Goal: Transaction & Acquisition: Purchase product/service

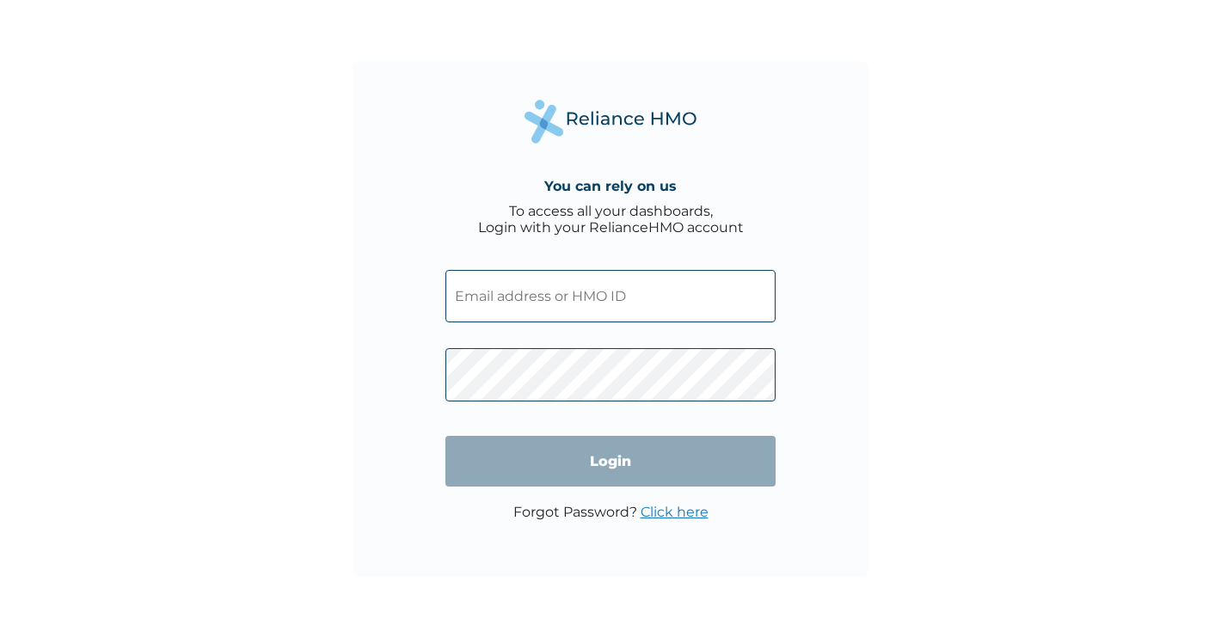
click at [540, 295] on input "text" at bounding box center [610, 296] width 330 height 52
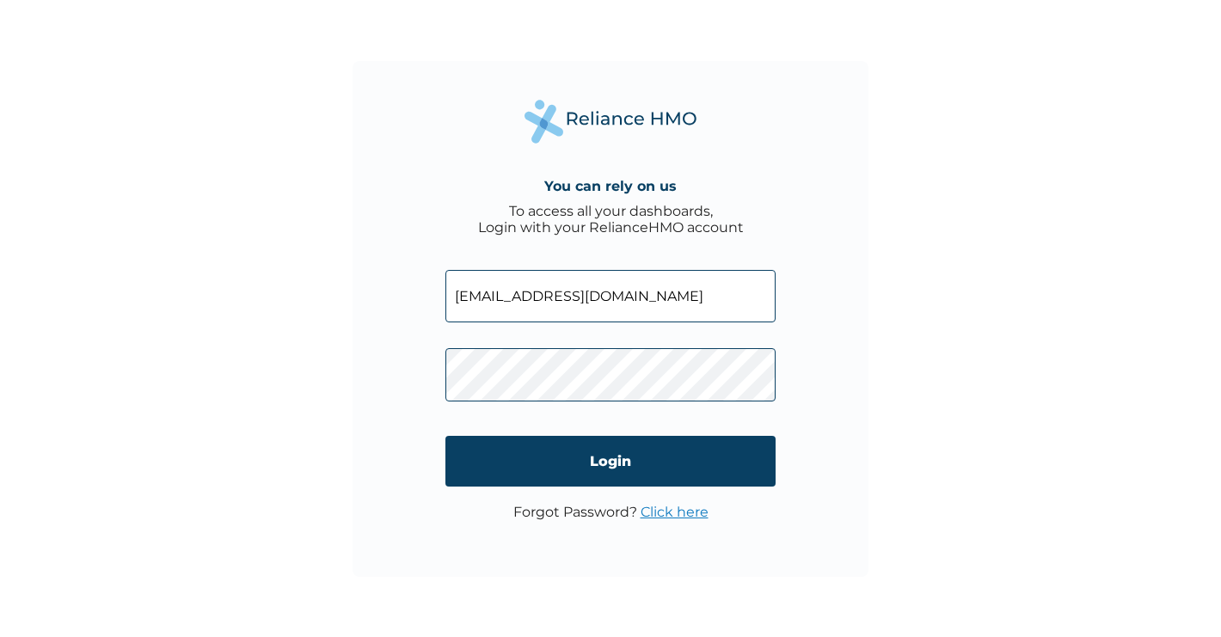
type input "[EMAIL_ADDRESS][DOMAIN_NAME]"
click input "Login" at bounding box center [610, 461] width 330 height 51
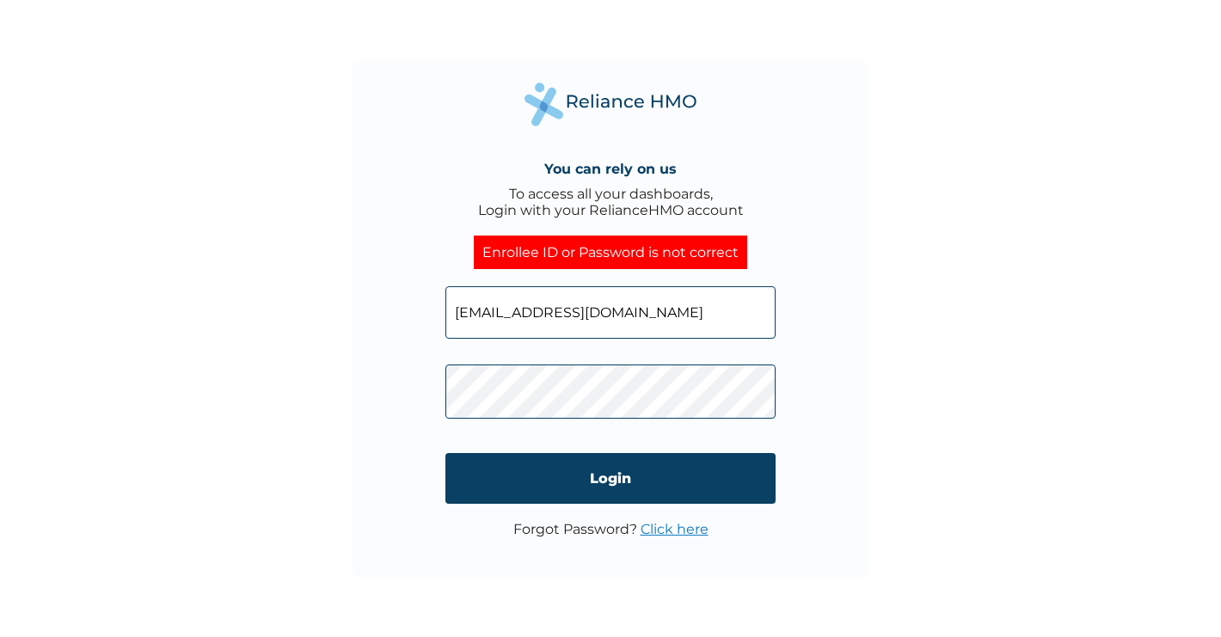
click input "Login" at bounding box center [610, 478] width 330 height 51
click at [646, 314] on input "tegbebosede@gmail.com" at bounding box center [610, 312] width 330 height 52
type input "temiloluwat@gmail.com"
click input "Login" at bounding box center [610, 478] width 330 height 51
click at [701, 309] on input "temiloluwat@gmail.com" at bounding box center [610, 312] width 330 height 52
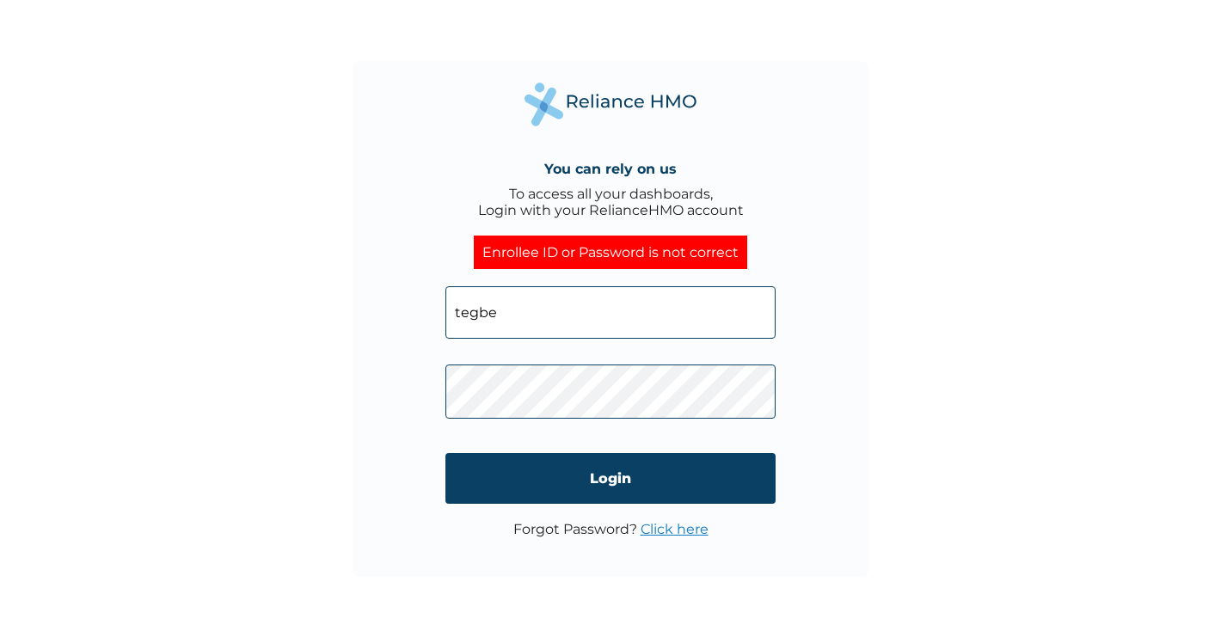
type input "tegbebosede@gmail.com"
click at [666, 525] on link "Click here" at bounding box center [675, 529] width 68 height 16
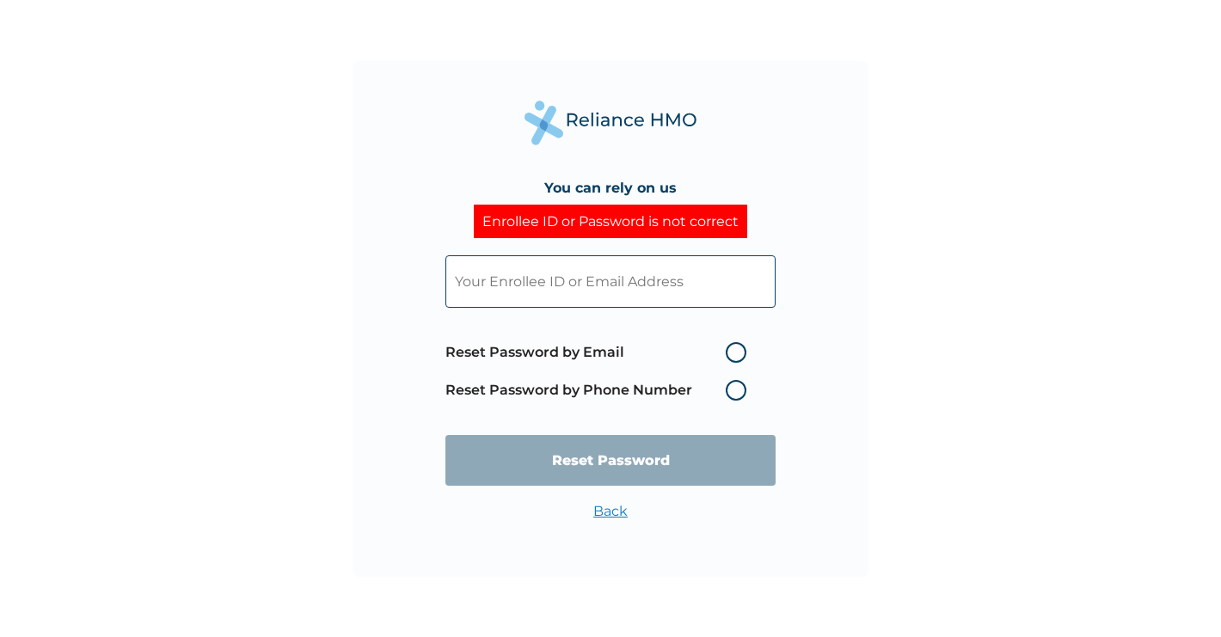
click at [735, 354] on label "Reset Password by Email" at bounding box center [600, 352] width 310 height 21
click at [729, 354] on input "Reset Password by Email" at bounding box center [716, 353] width 28 height 28
radio input "true"
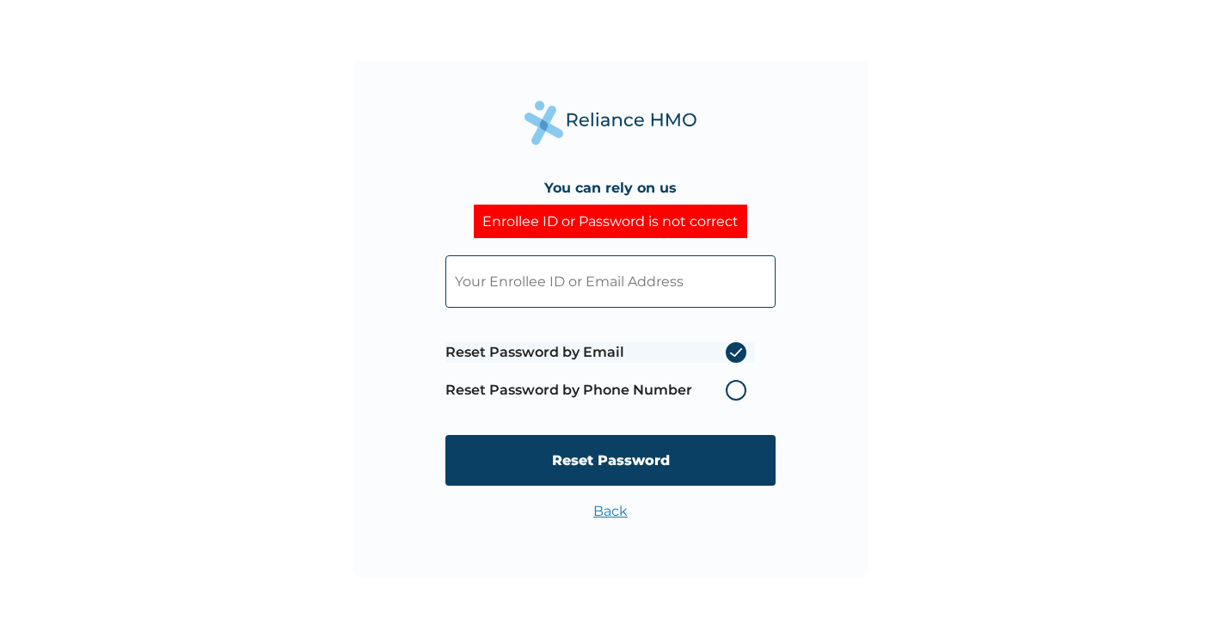
click at [684, 276] on input "text" at bounding box center [610, 281] width 330 height 52
type input "tegbebosede@gmail.com"
click input "Reset Password" at bounding box center [610, 460] width 330 height 51
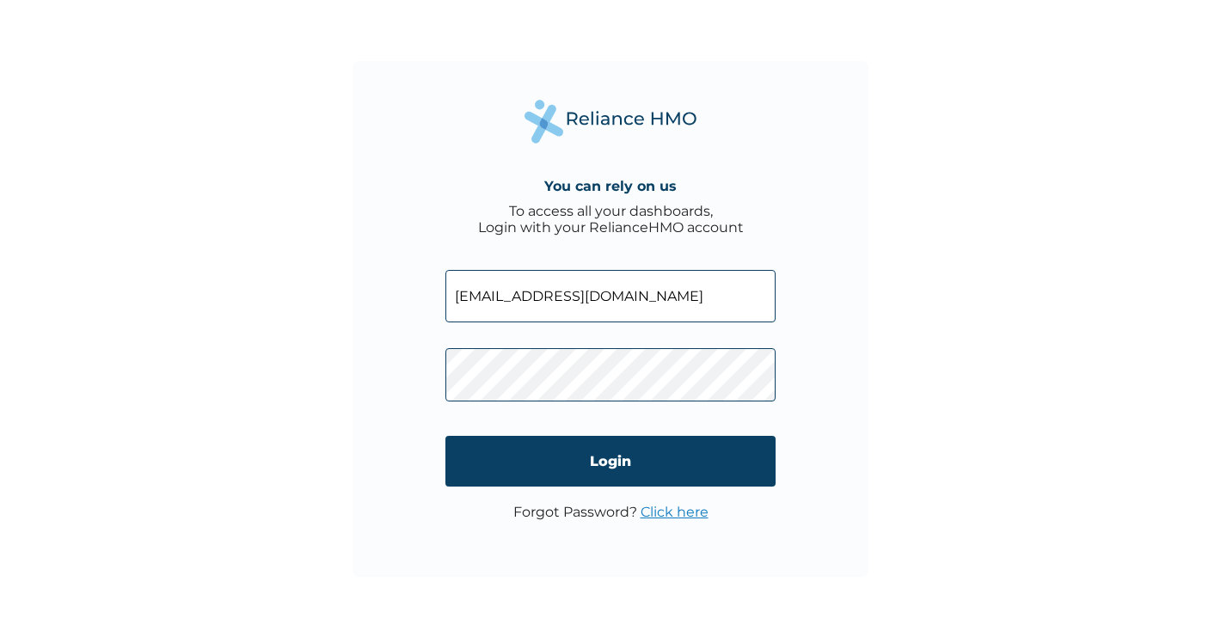
click input "Login" at bounding box center [610, 461] width 330 height 51
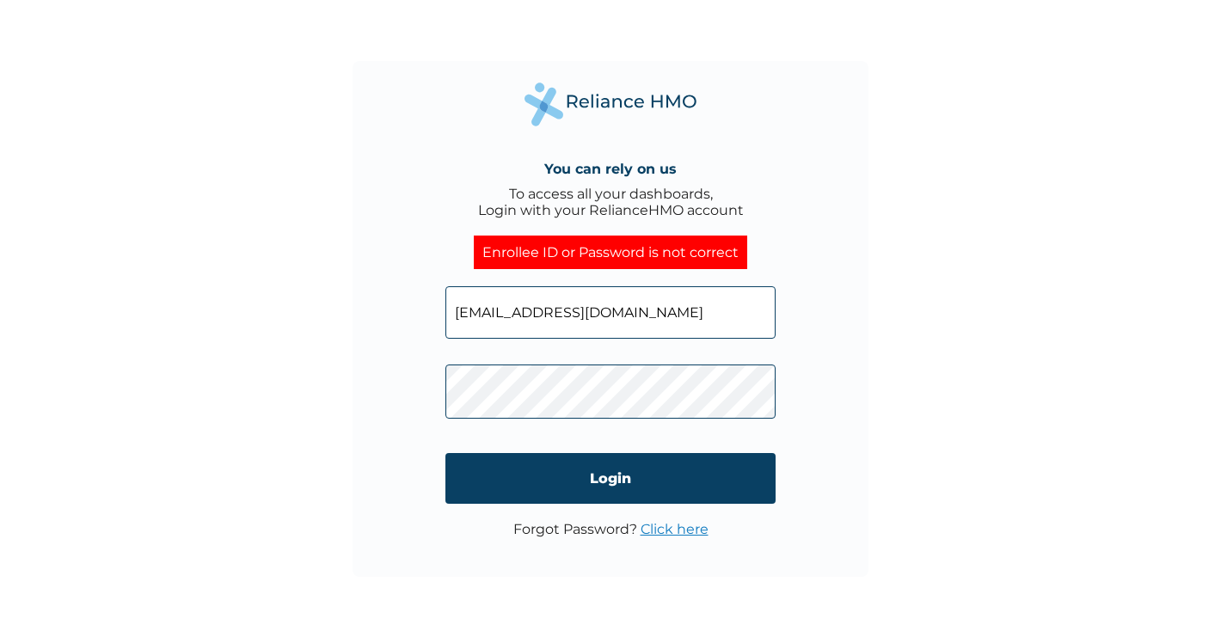
click input "Login" at bounding box center [610, 478] width 330 height 51
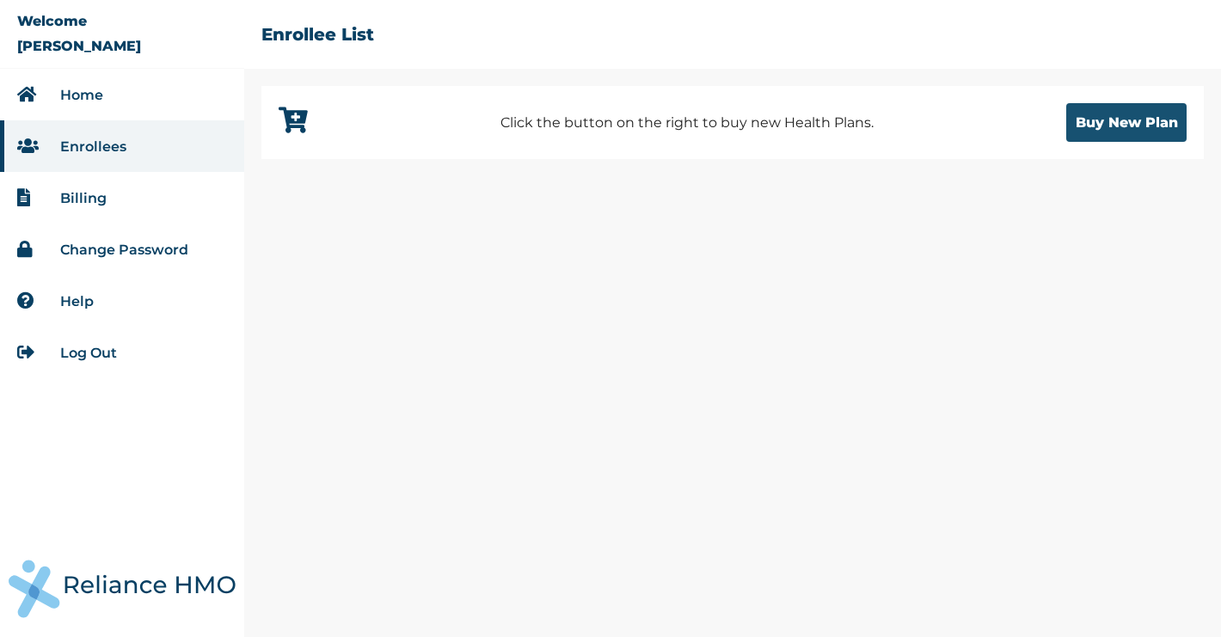
click at [1142, 122] on button "Buy New Plan" at bounding box center [1126, 122] width 120 height 39
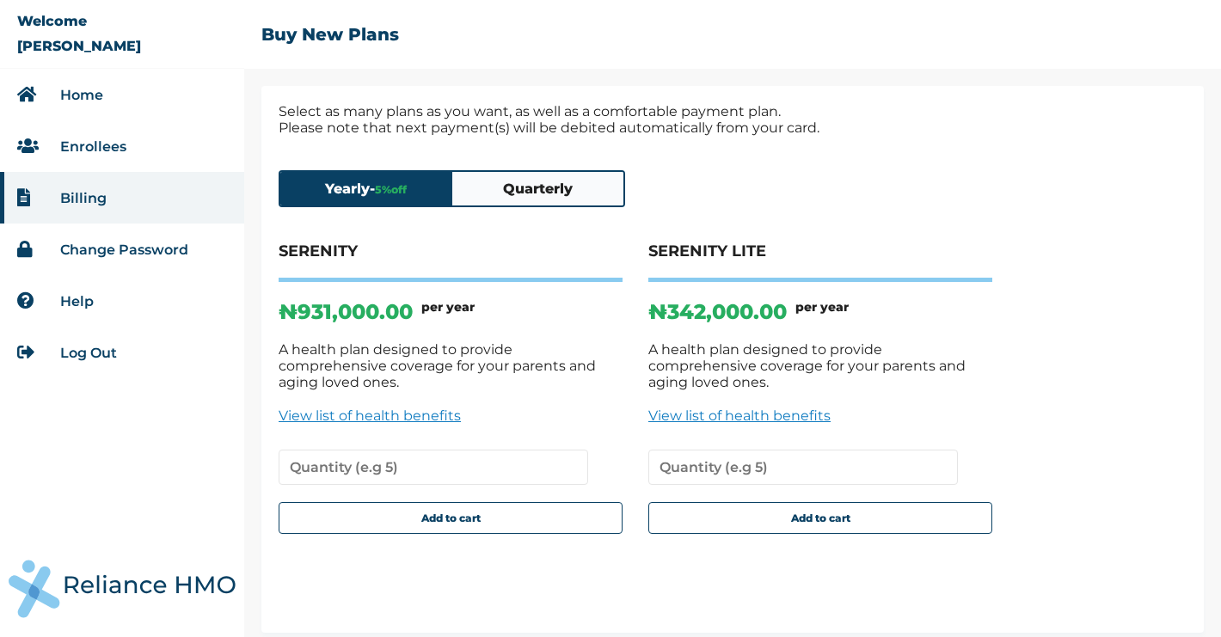
click at [593, 191] on button "Quarterly" at bounding box center [538, 189] width 172 height 34
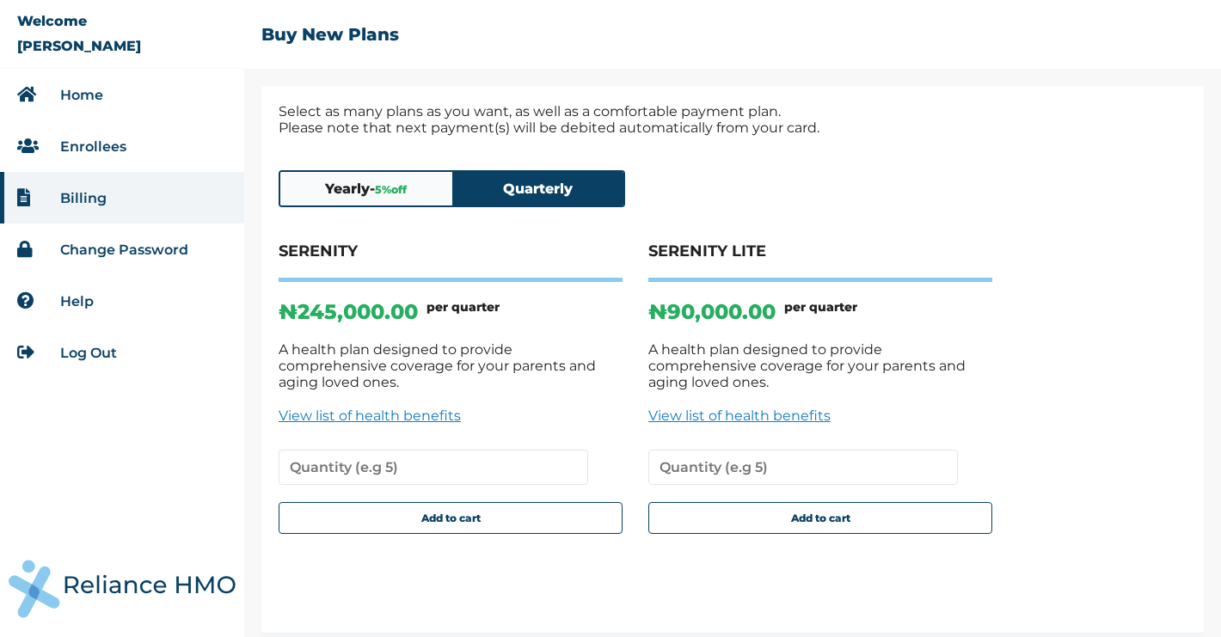
click at [409, 408] on link "View list of health benefits" at bounding box center [451, 416] width 344 height 16
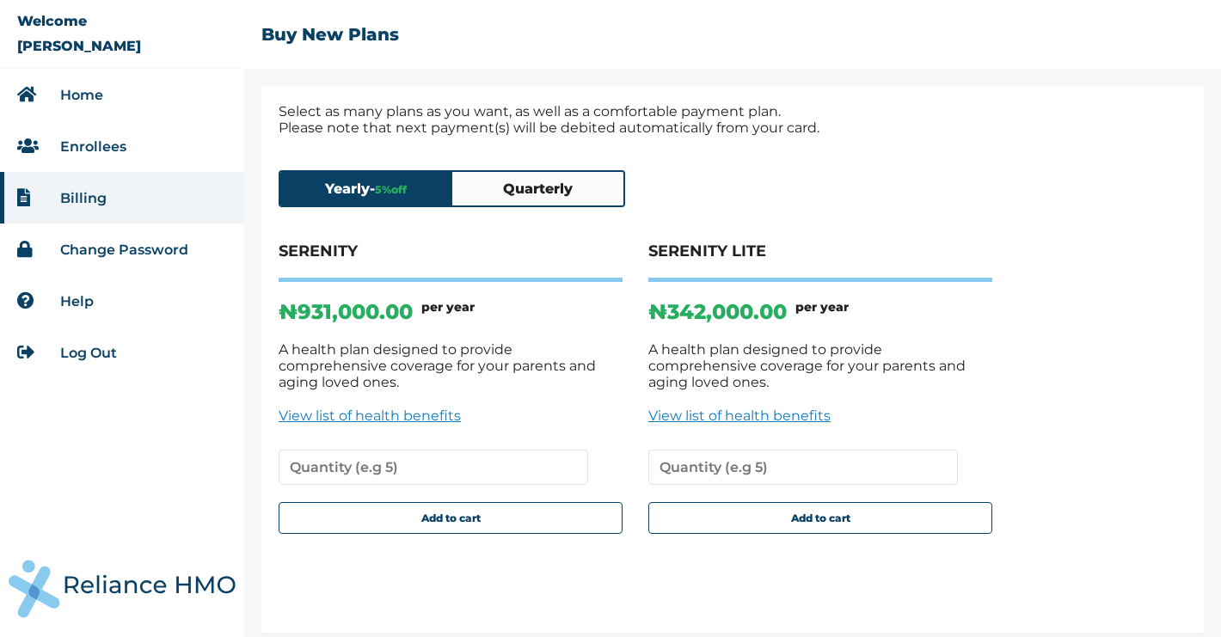
click at [566, 195] on button "Quarterly" at bounding box center [538, 189] width 172 height 34
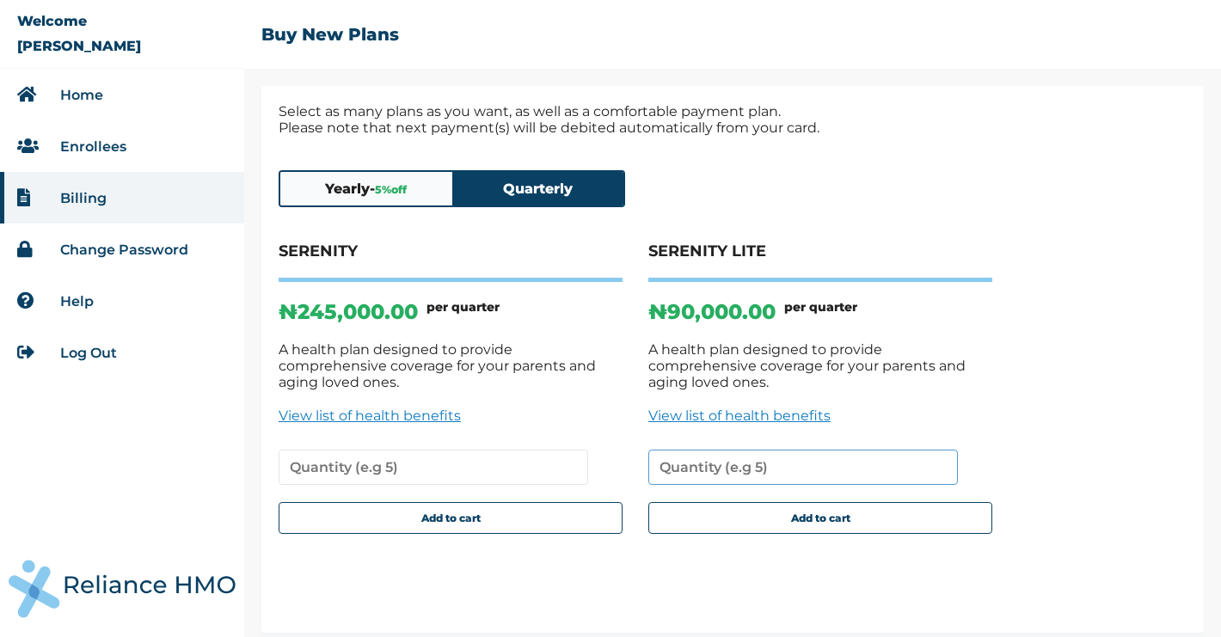
click at [728, 451] on input "number" at bounding box center [803, 467] width 310 height 35
type input "1"
click at [1041, 422] on div "SERENITY ₦245,000.00 per quarter A health plan designed to provide comprehensiv…" at bounding box center [733, 420] width 908 height 357
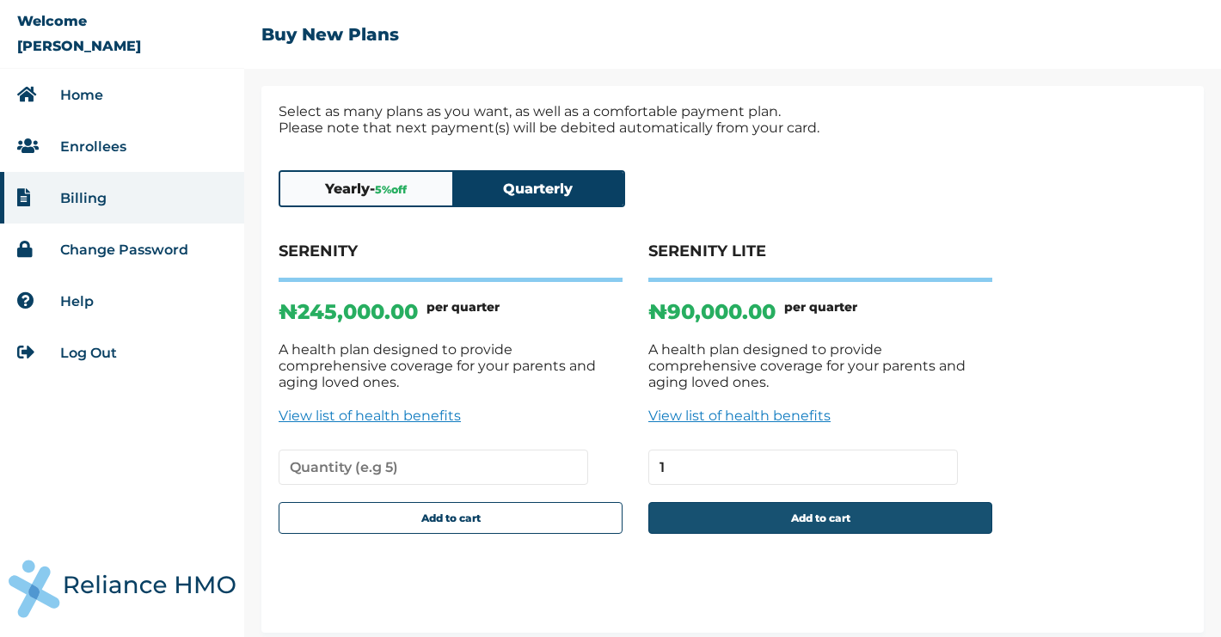
click at [842, 509] on button "Add to cart" at bounding box center [820, 518] width 344 height 32
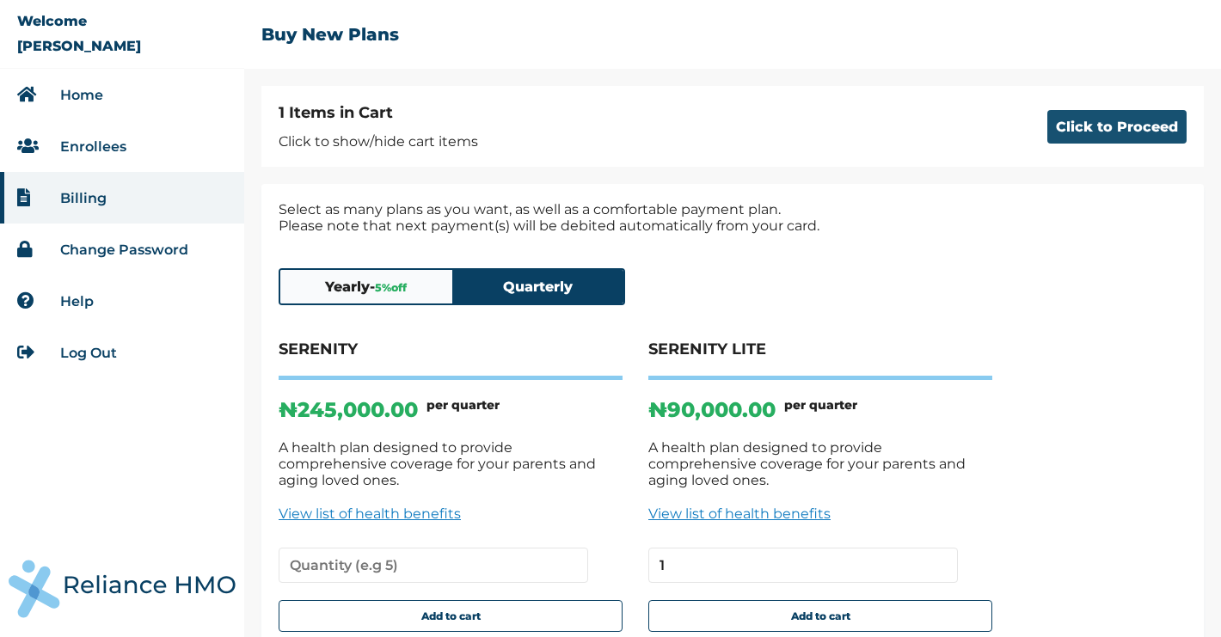
click at [1088, 131] on button "Click to Proceed" at bounding box center [1116, 127] width 139 height 34
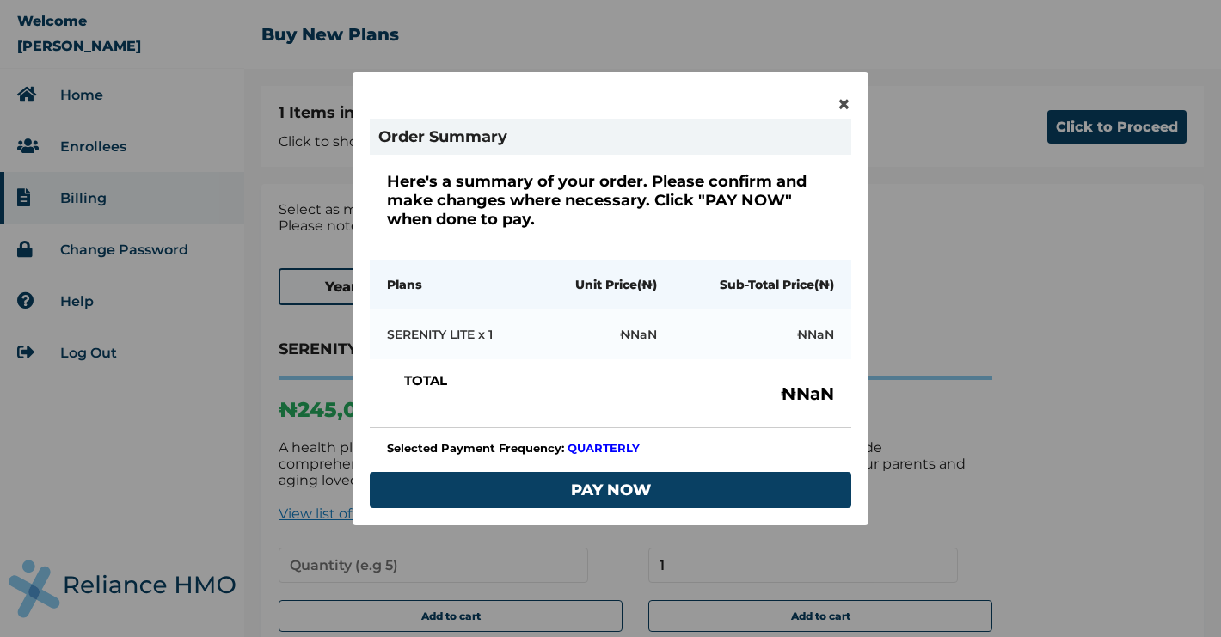
scroll to position [56, 0]
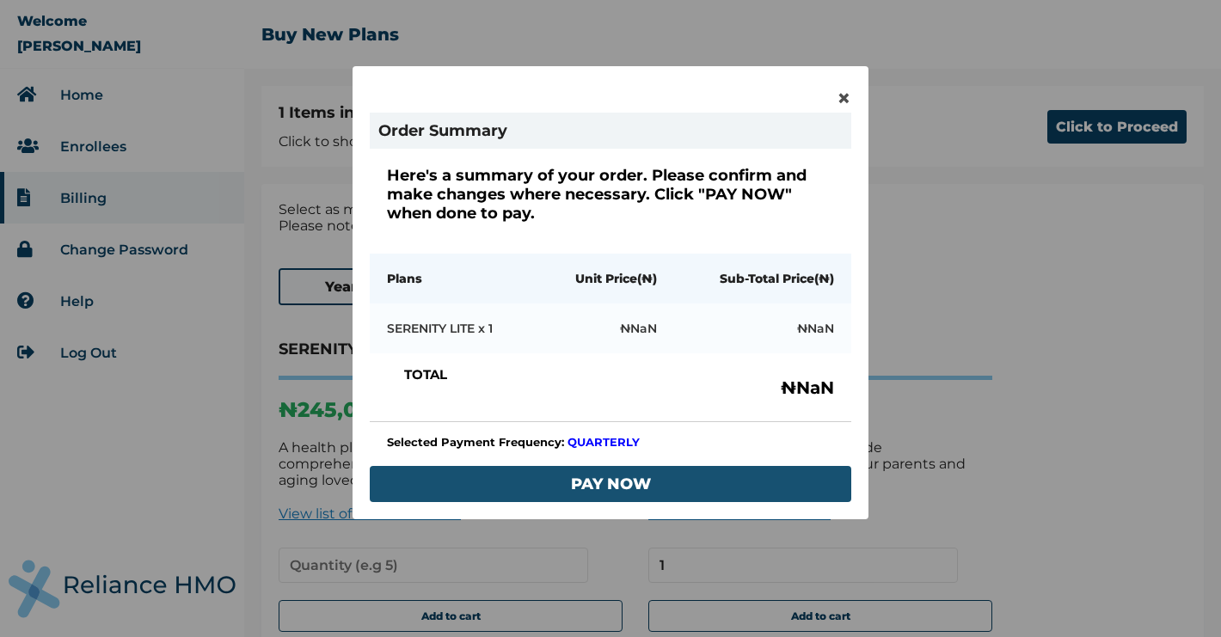
click at [695, 480] on button "PAY NOW" at bounding box center [611, 484] width 482 height 36
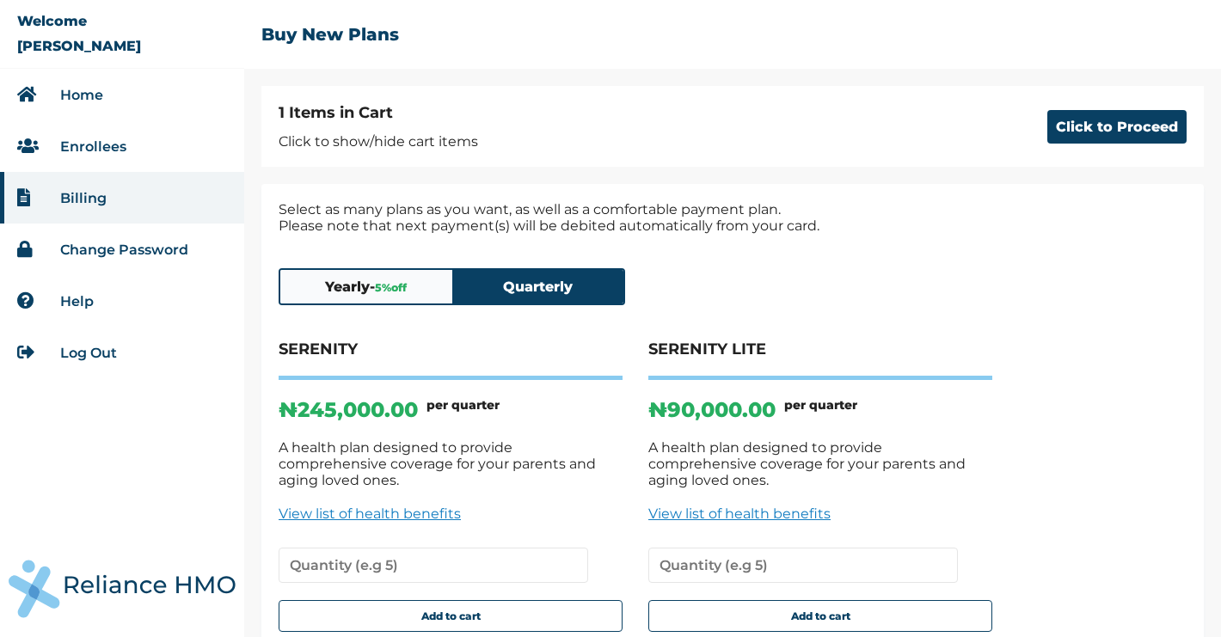
scroll to position [97, 0]
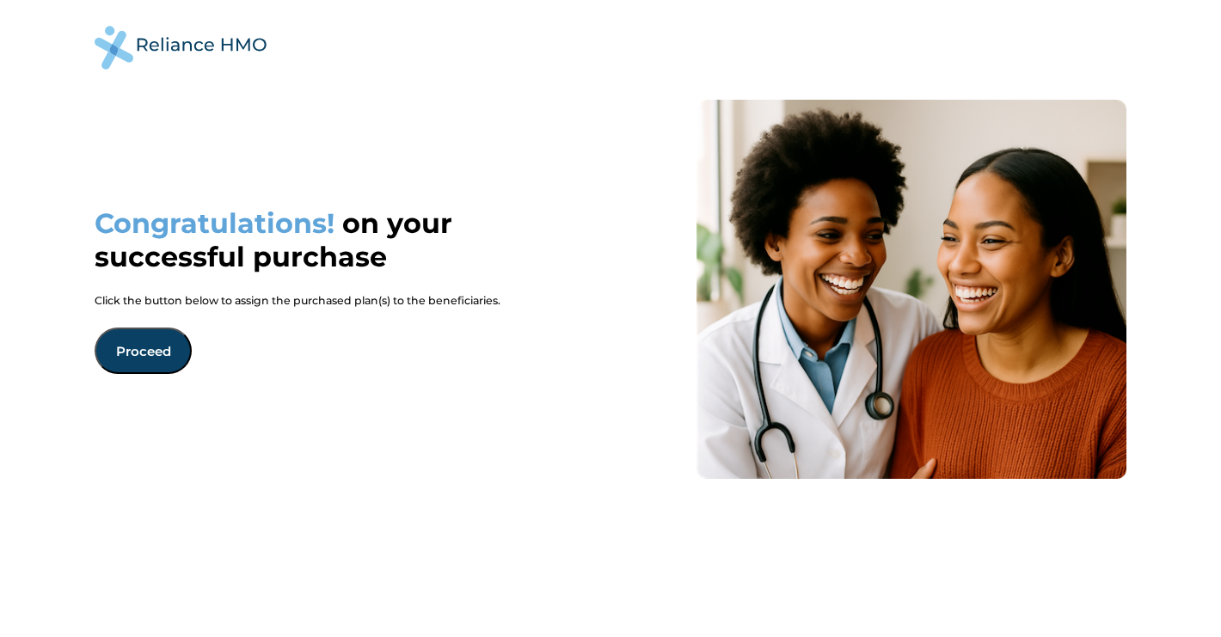
click at [163, 343] on button "Proceed" at bounding box center [143, 351] width 97 height 46
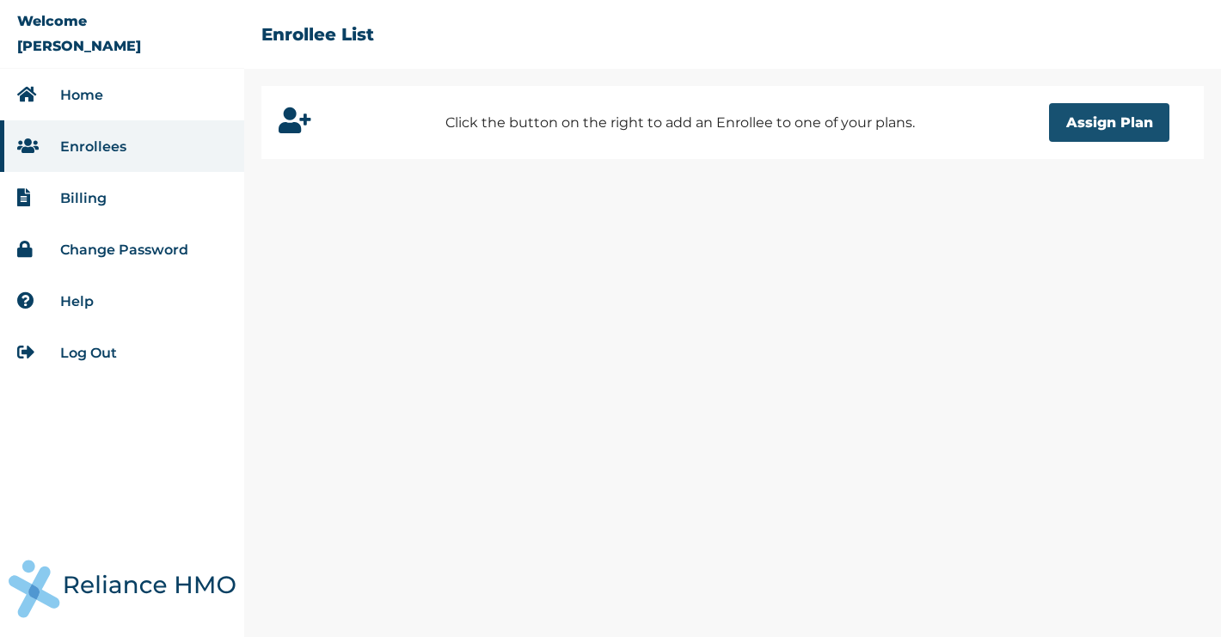
click at [1072, 128] on button "Assign Plan" at bounding box center [1109, 122] width 120 height 39
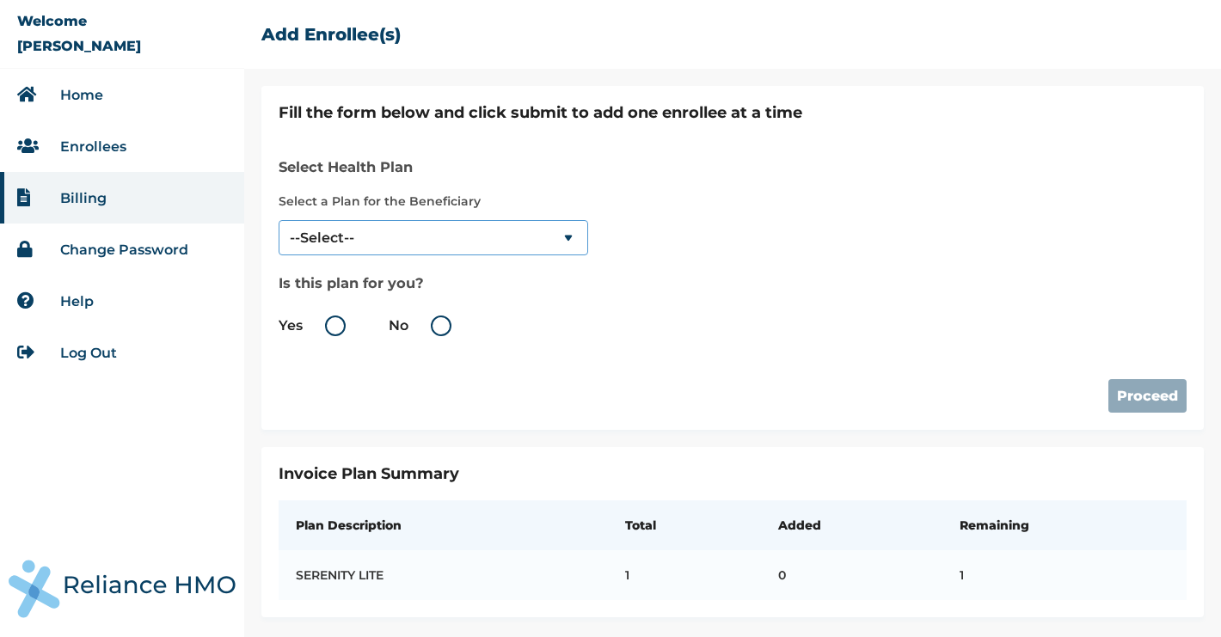
click at [538, 243] on select "--Select-- SERENITY LITE" at bounding box center [434, 237] width 310 height 35
select select "18028"
click at [279, 220] on select "--Select-- SERENITY LITE" at bounding box center [434, 237] width 310 height 35
click at [331, 326] on label "Yes" at bounding box center [317, 326] width 76 height 21
click at [320, 326] on input "Yes" at bounding box center [306, 326] width 28 height 28
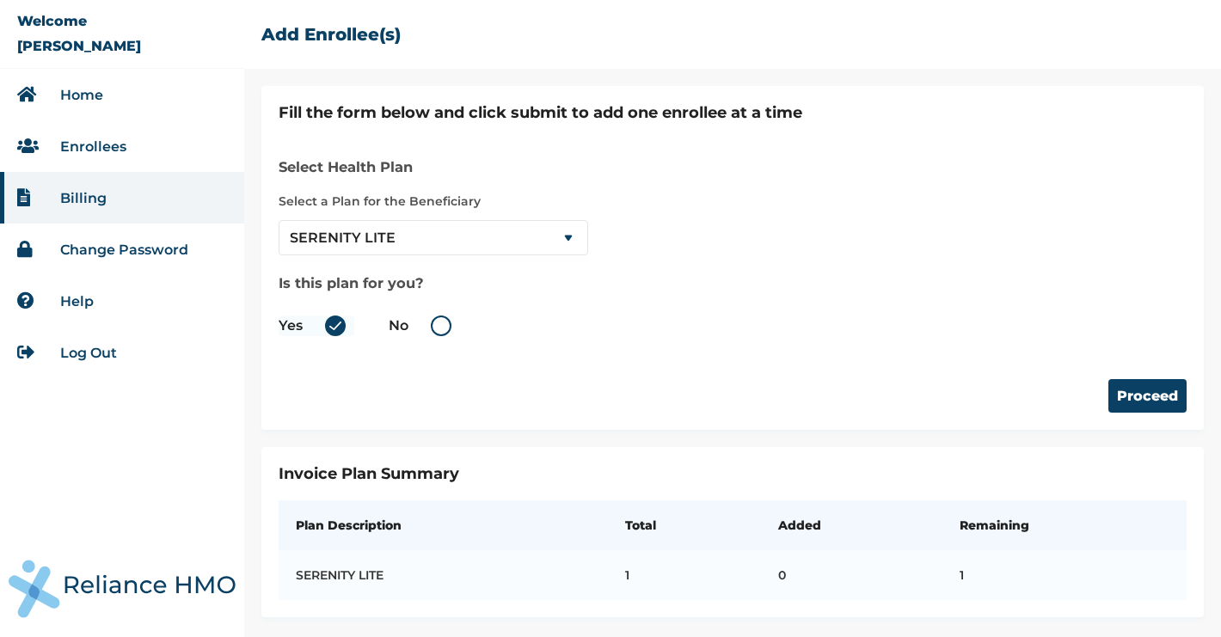
radio input "true"
click at [1159, 389] on button "Proceed" at bounding box center [1147, 396] width 78 height 34
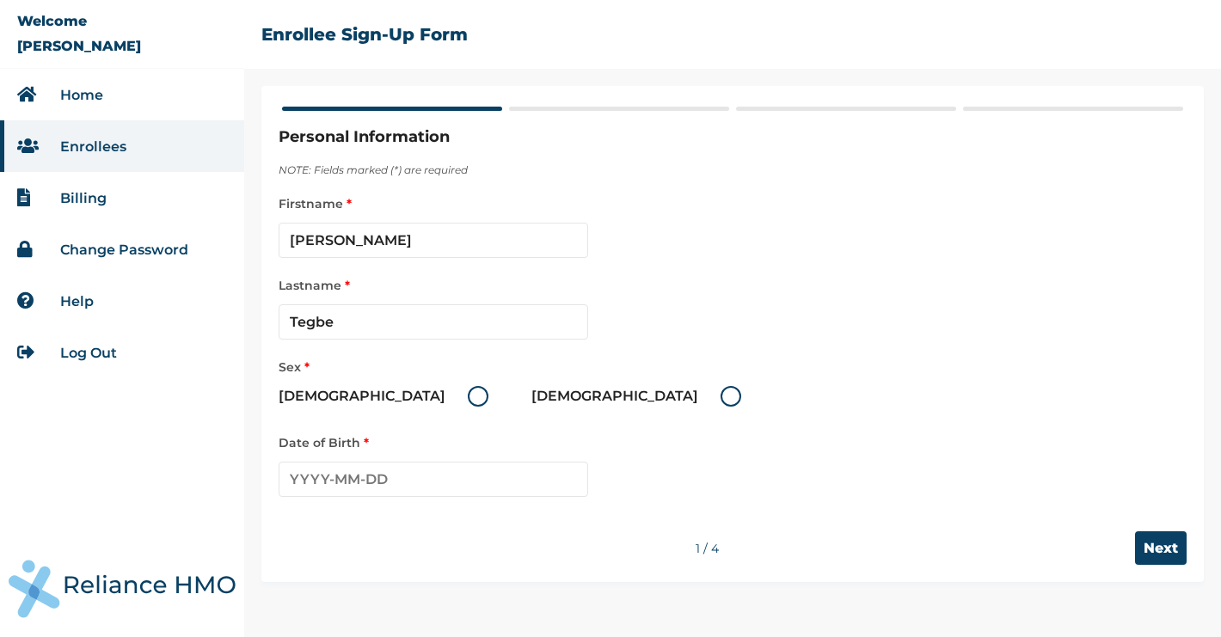
click at [531, 396] on label "Female" at bounding box center [640, 396] width 218 height 21
click at [697, 396] on input "Female" at bounding box center [711, 397] width 28 height 28
radio input "true"
click at [431, 476] on input "text" at bounding box center [434, 479] width 310 height 35
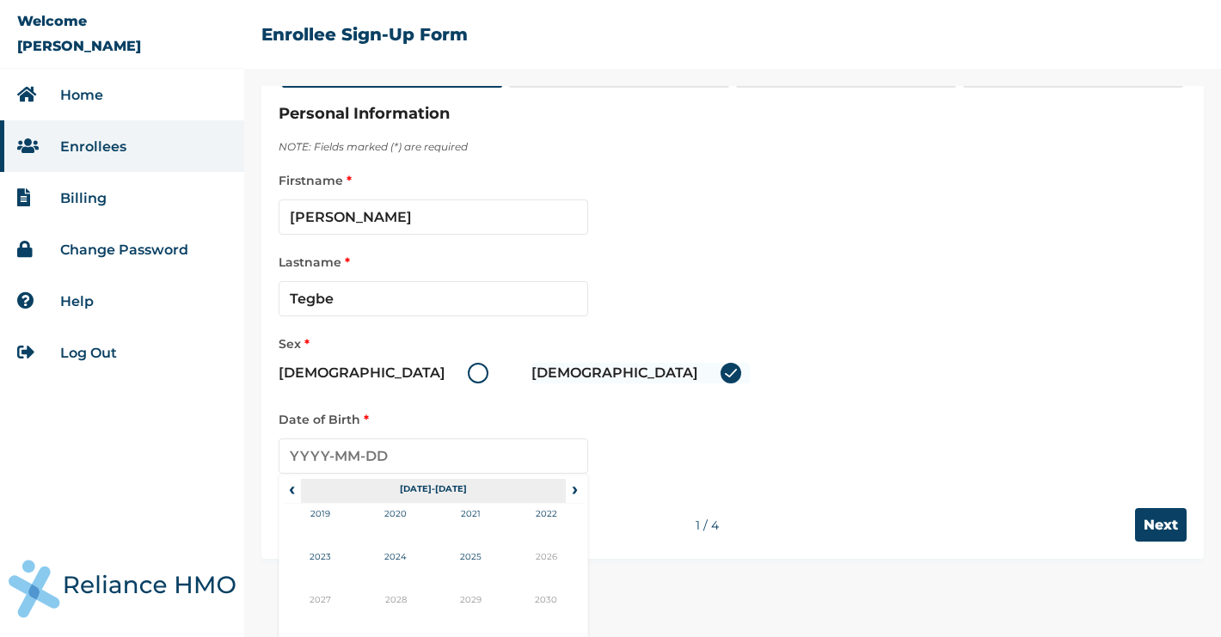
click at [423, 486] on th "2020-2029" at bounding box center [433, 491] width 264 height 24
click at [443, 488] on th "2020-2029" at bounding box center [433, 491] width 264 height 24
click at [290, 492] on span "‹" at bounding box center [292, 489] width 18 height 21
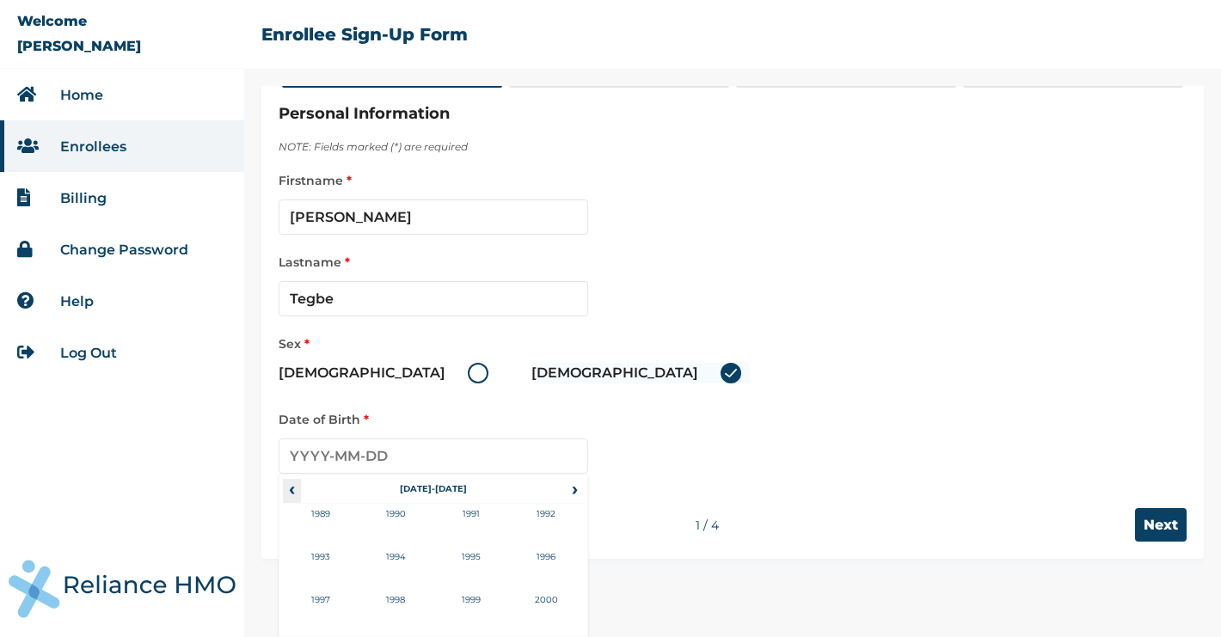
click at [290, 492] on span "‹" at bounding box center [292, 489] width 18 height 21
click at [336, 563] on td "1963" at bounding box center [321, 568] width 76 height 43
click at [475, 561] on td "Jul" at bounding box center [471, 568] width 76 height 43
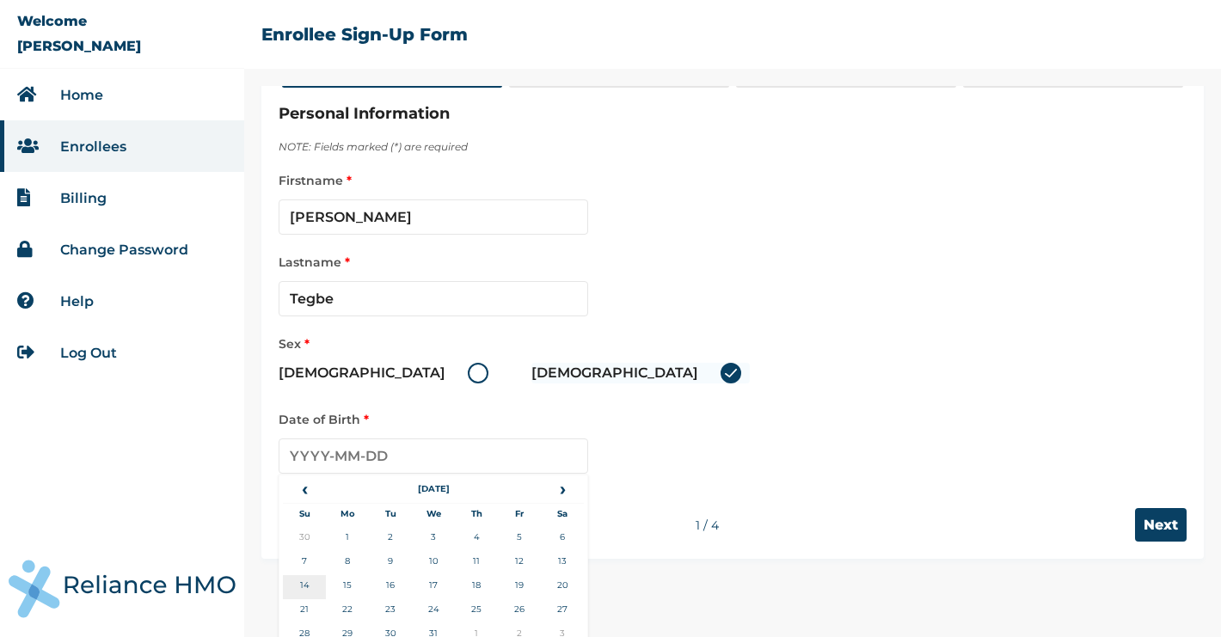
click at [310, 589] on td "14" at bounding box center [304, 587] width 43 height 24
type input "[DATE]"
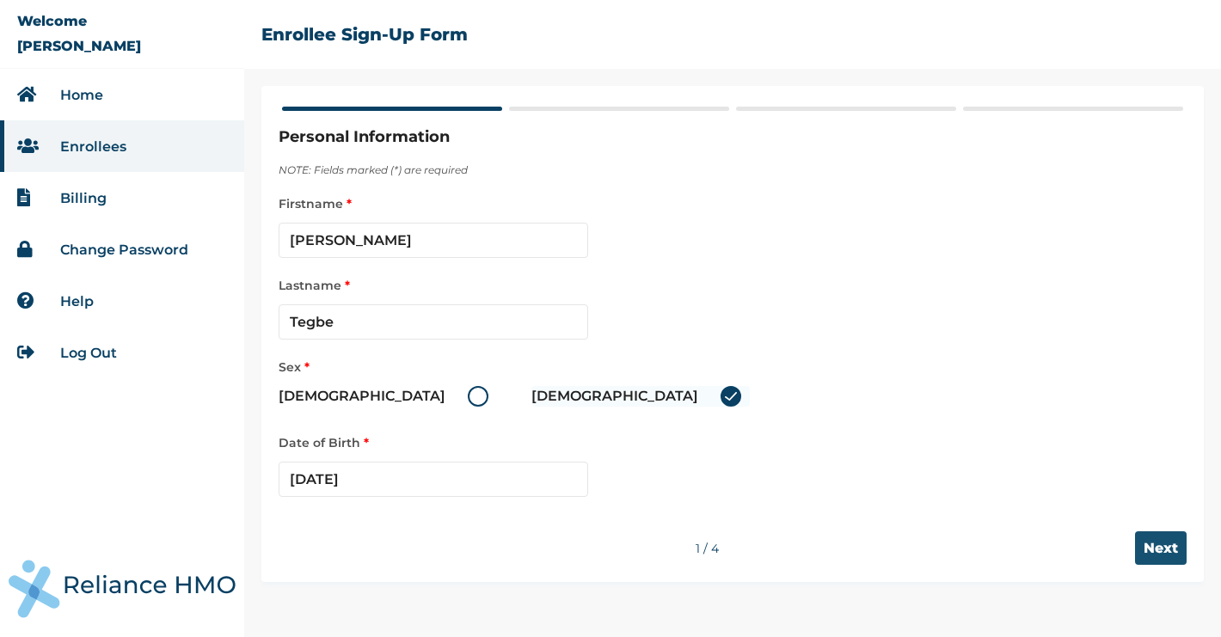
click at [1157, 548] on input "Next" at bounding box center [1161, 548] width 52 height 34
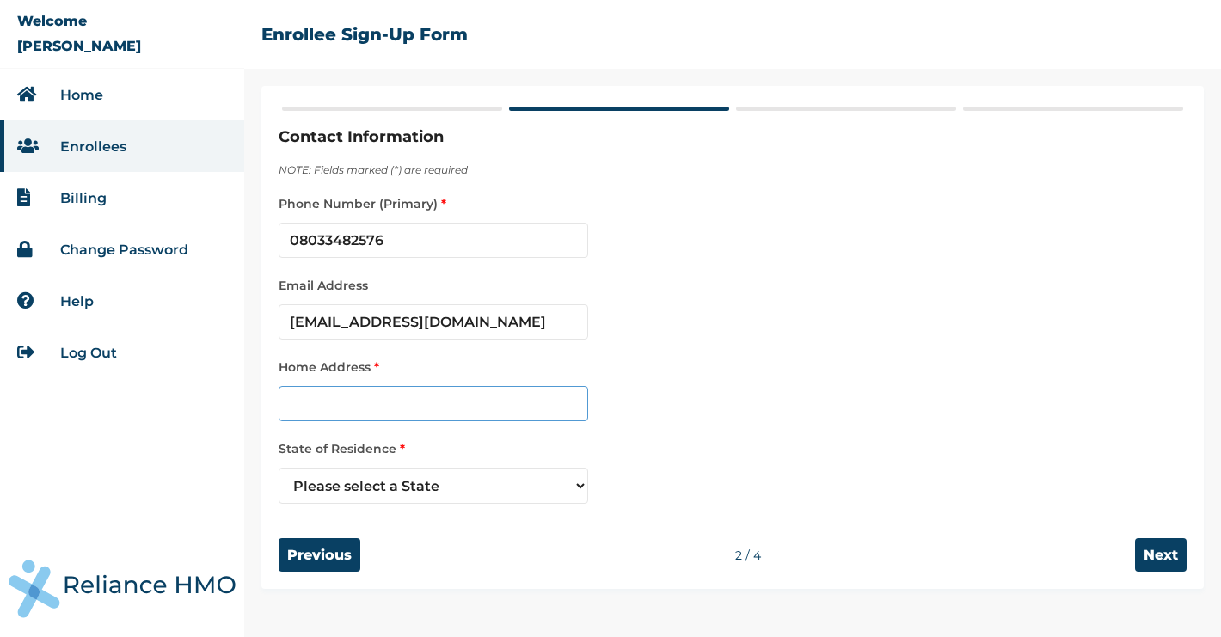
click at [489, 409] on input "text" at bounding box center [434, 403] width 310 height 35
type input "U"
type input "A14, Unity Estate, Alago, off Oloko, Apata, Ibadan"
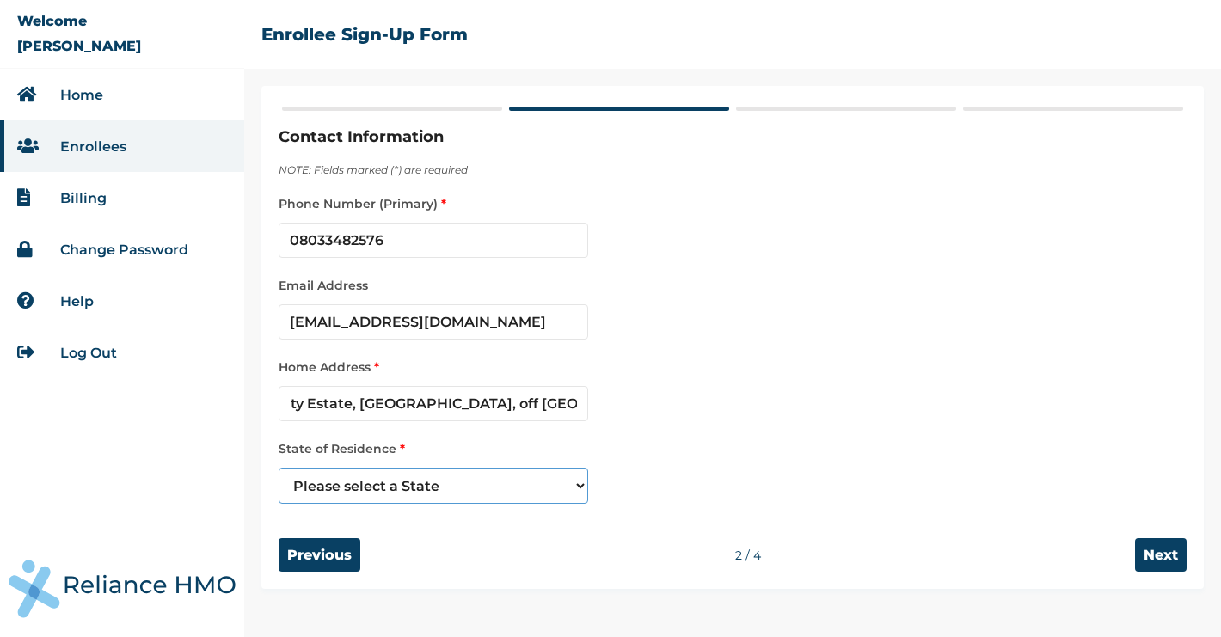
click at [462, 484] on select "Please select a State Abia Abuja (FCT) Adamawa Akwa Ibom Anambra Bauchi Bayelsa…" at bounding box center [434, 486] width 310 height 36
select select "31"
click at [279, 469] on select "Please select a State Abia Abuja (FCT) Adamawa Akwa Ibom Anambra Bauchi Bayelsa…" at bounding box center [434, 486] width 310 height 36
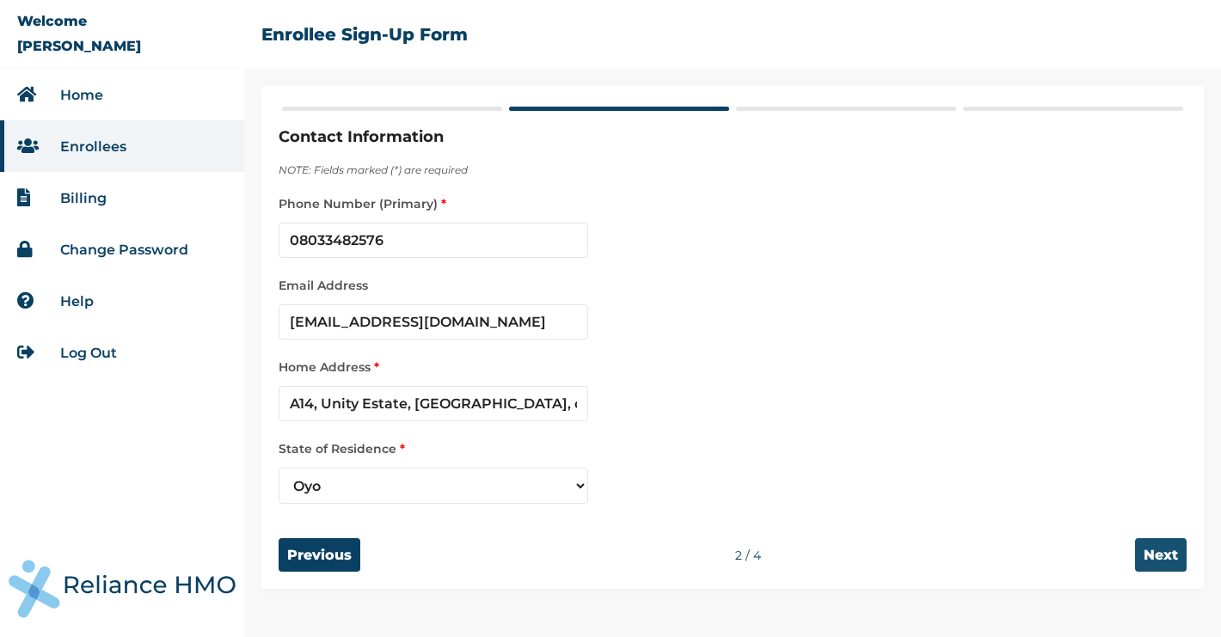
click at [1148, 564] on input "Next" at bounding box center [1161, 555] width 52 height 34
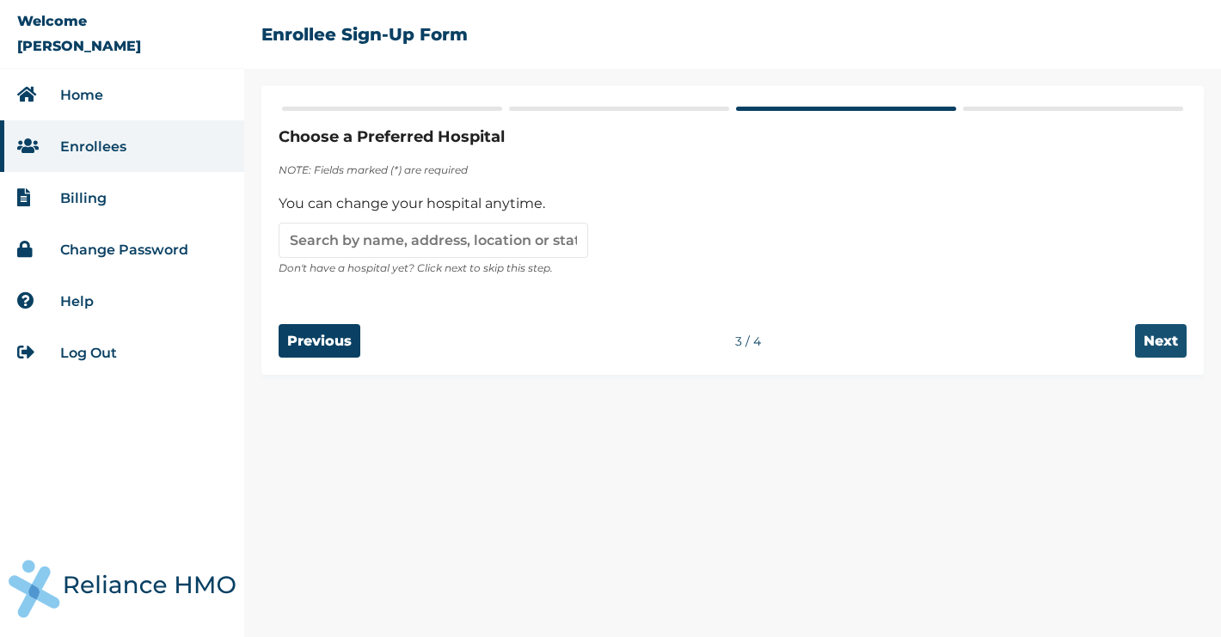
click at [1161, 335] on input "Next" at bounding box center [1161, 341] width 52 height 34
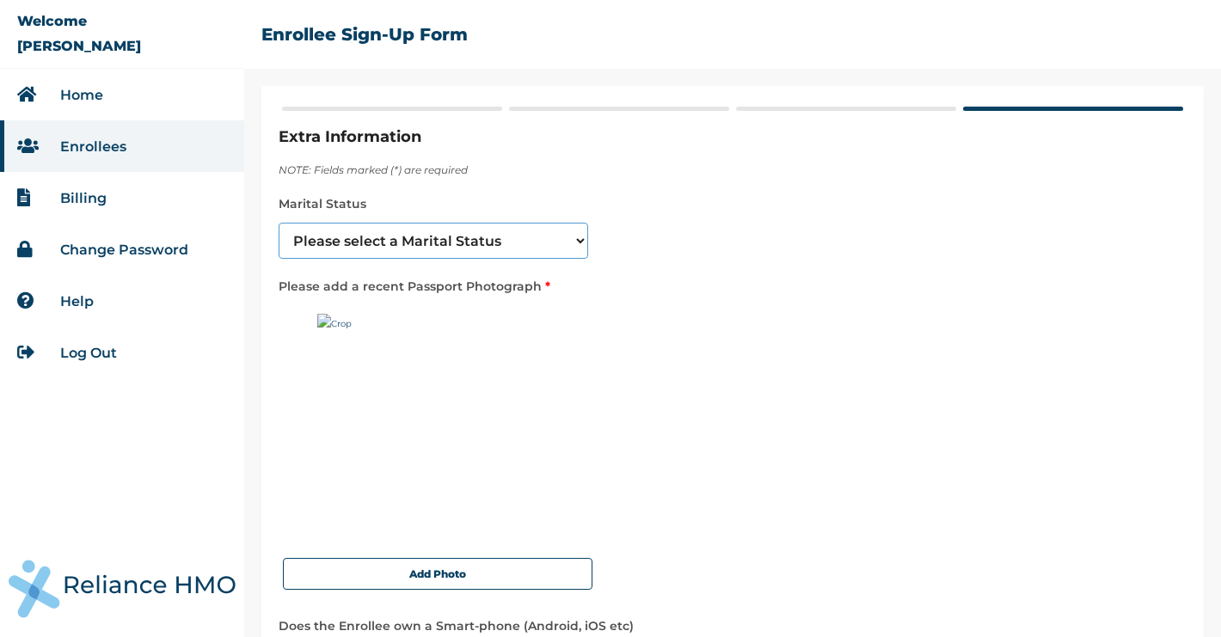
click at [557, 249] on select "Please select a Marital Status Single Married Divorced Widow/Widower" at bounding box center [434, 241] width 310 height 36
select select "2"
click at [279, 223] on select "Please select a Marital Status Single Married Divorced Widow/Widower" at bounding box center [434, 241] width 310 height 36
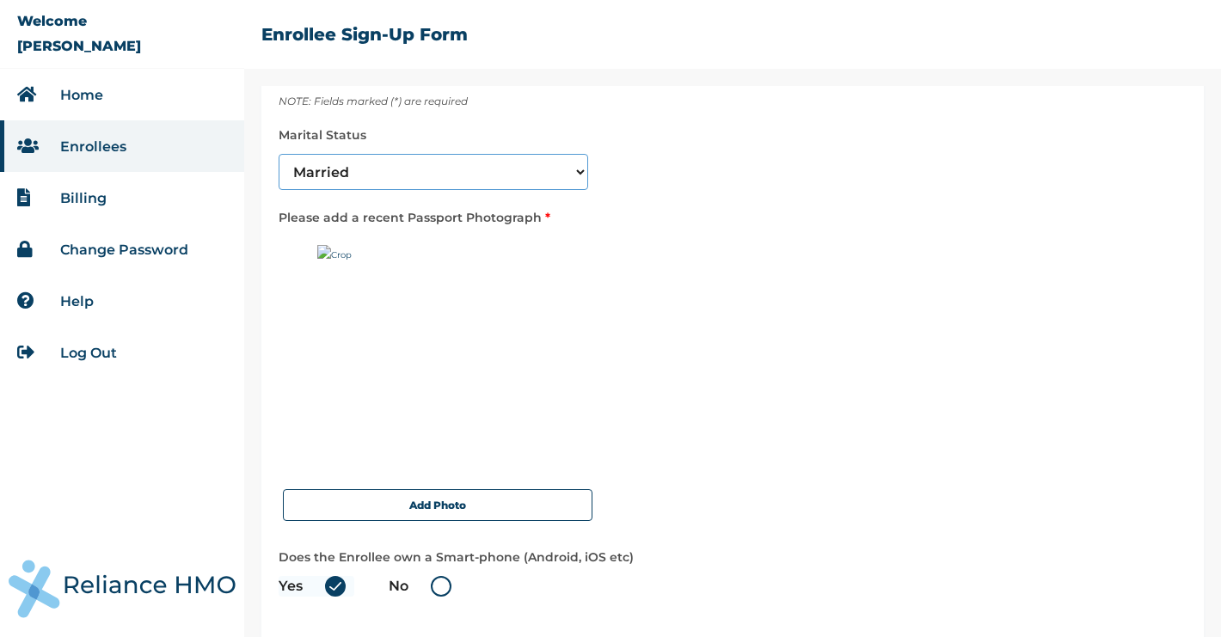
scroll to position [71, 0]
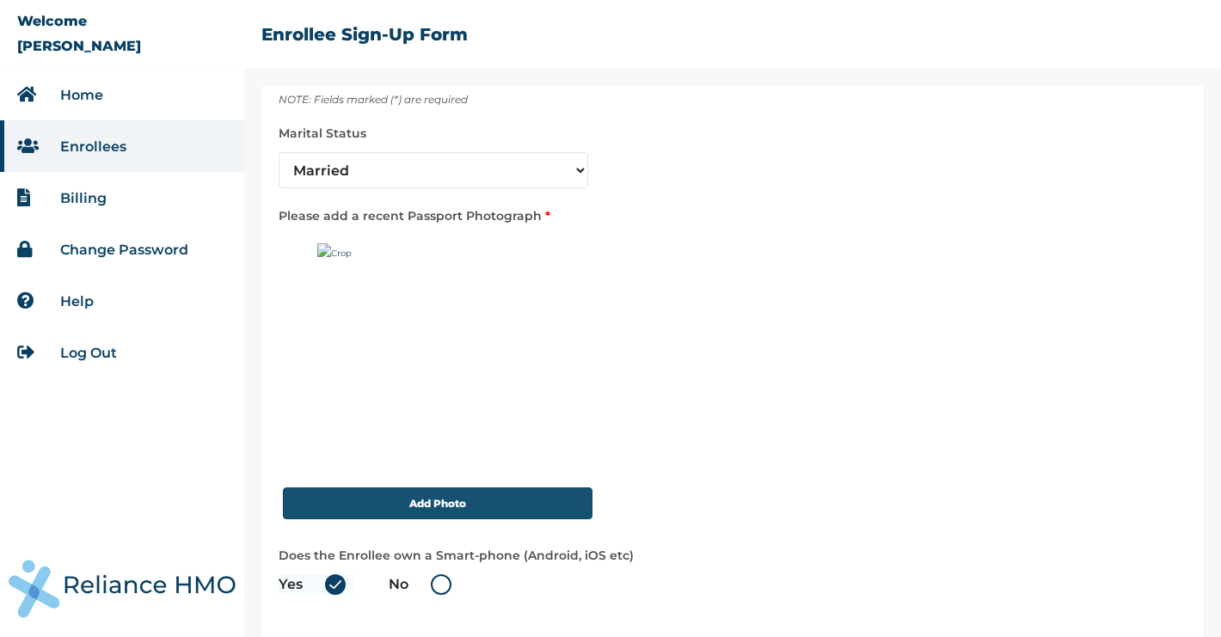
click at [451, 495] on button "Add Photo" at bounding box center [438, 504] width 310 height 32
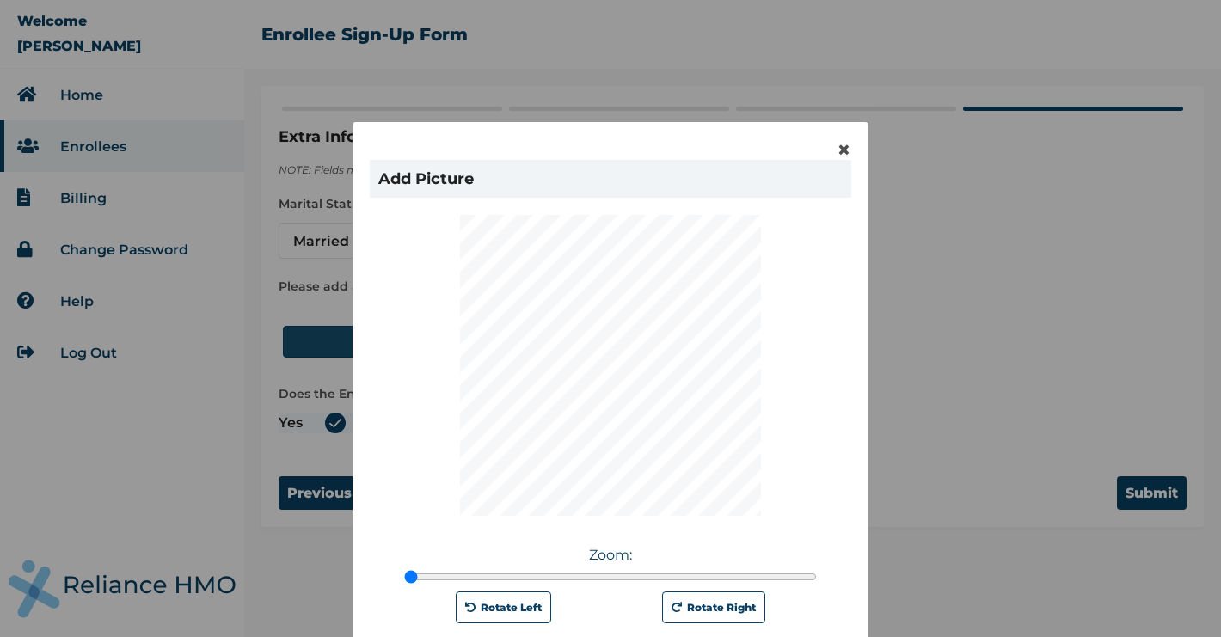
scroll to position [0, 0]
type input "1"
drag, startPoint x: 413, startPoint y: 576, endPoint x: 336, endPoint y: 578, distance: 76.6
click at [404, 578] on input "range" at bounding box center [610, 577] width 413 height 14
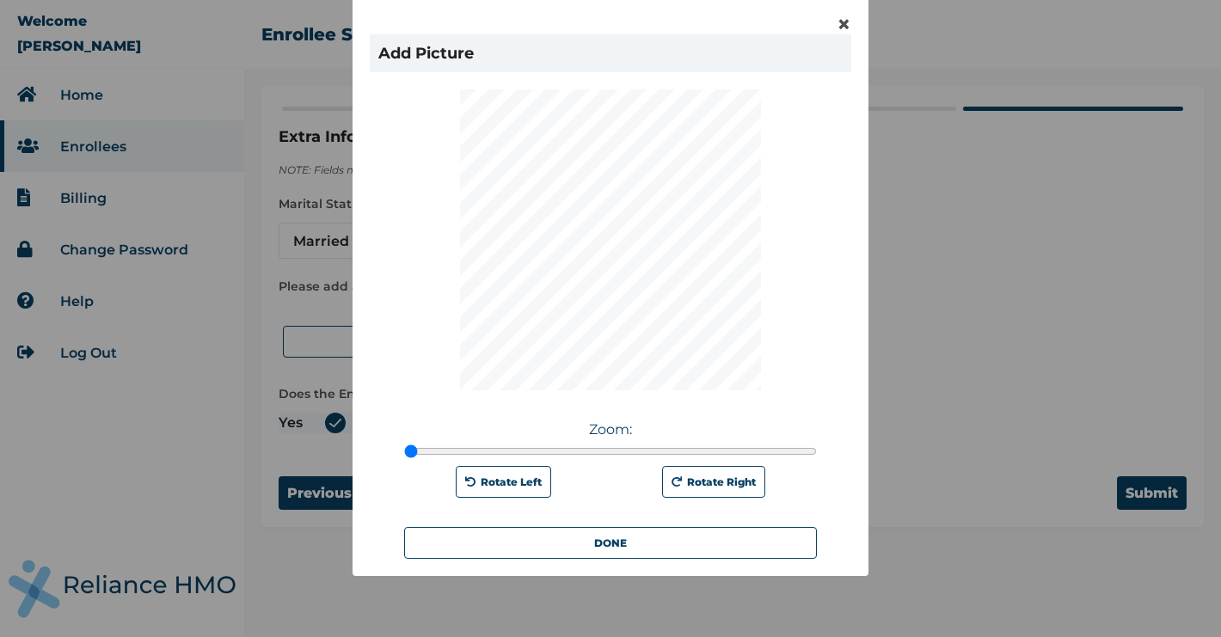
scroll to position [126, 0]
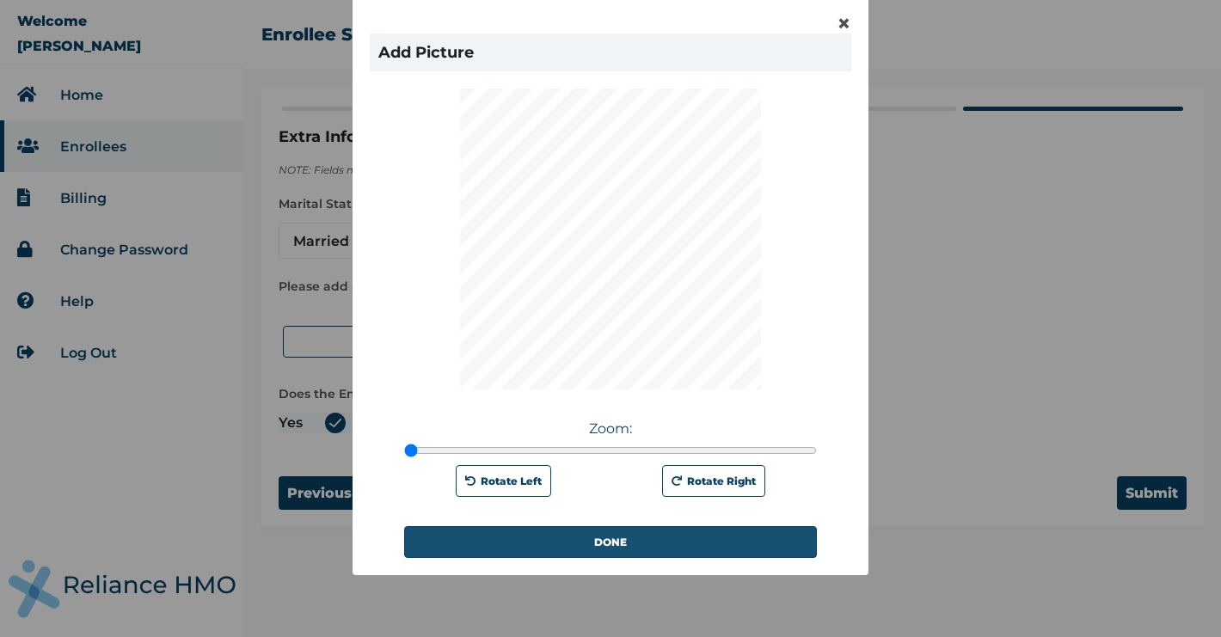
click at [615, 546] on button "DONE" at bounding box center [610, 542] width 413 height 32
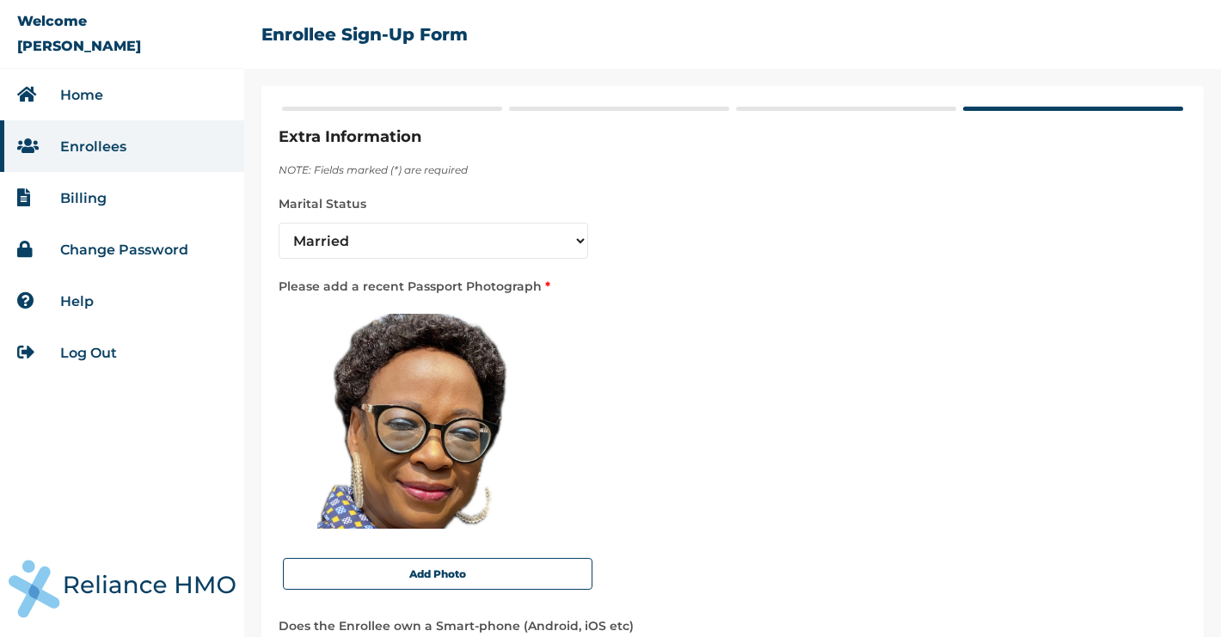
scroll to position [139, 0]
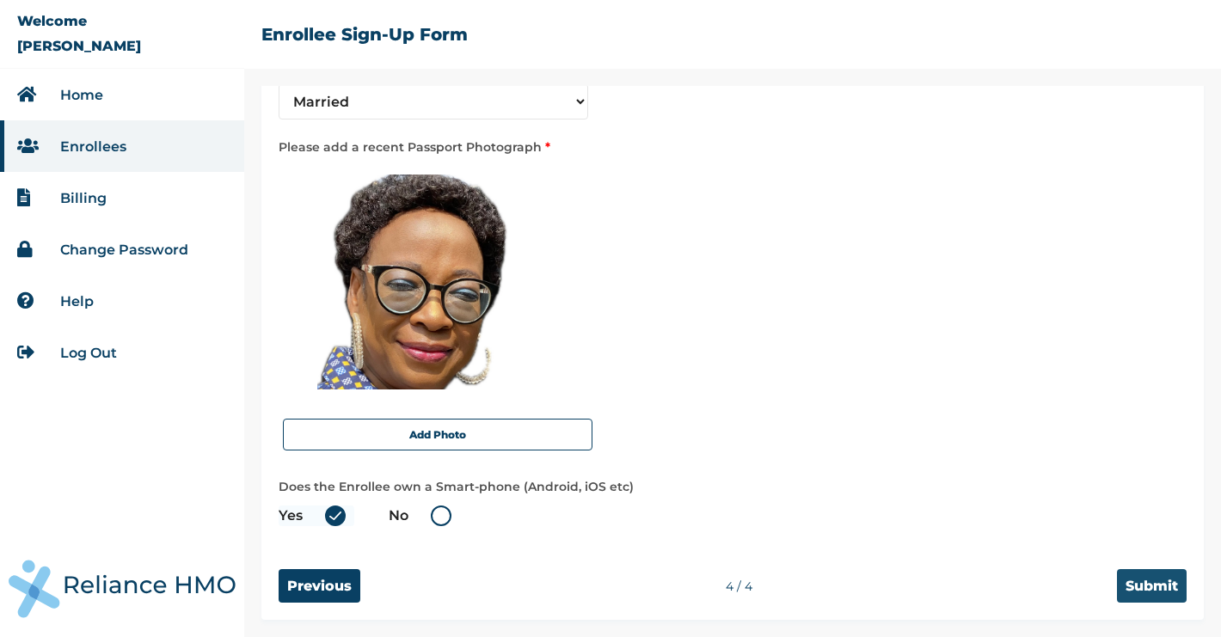
click at [1158, 591] on input "Submit" at bounding box center [1152, 586] width 70 height 34
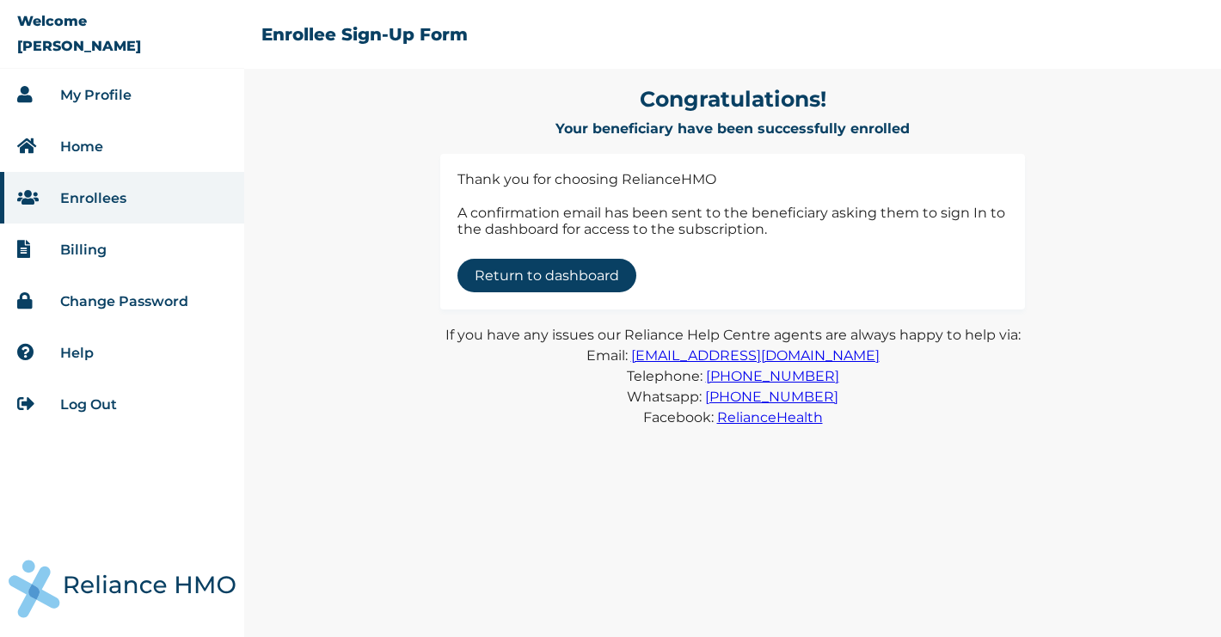
click at [101, 101] on link "My Profile" at bounding box center [95, 95] width 71 height 16
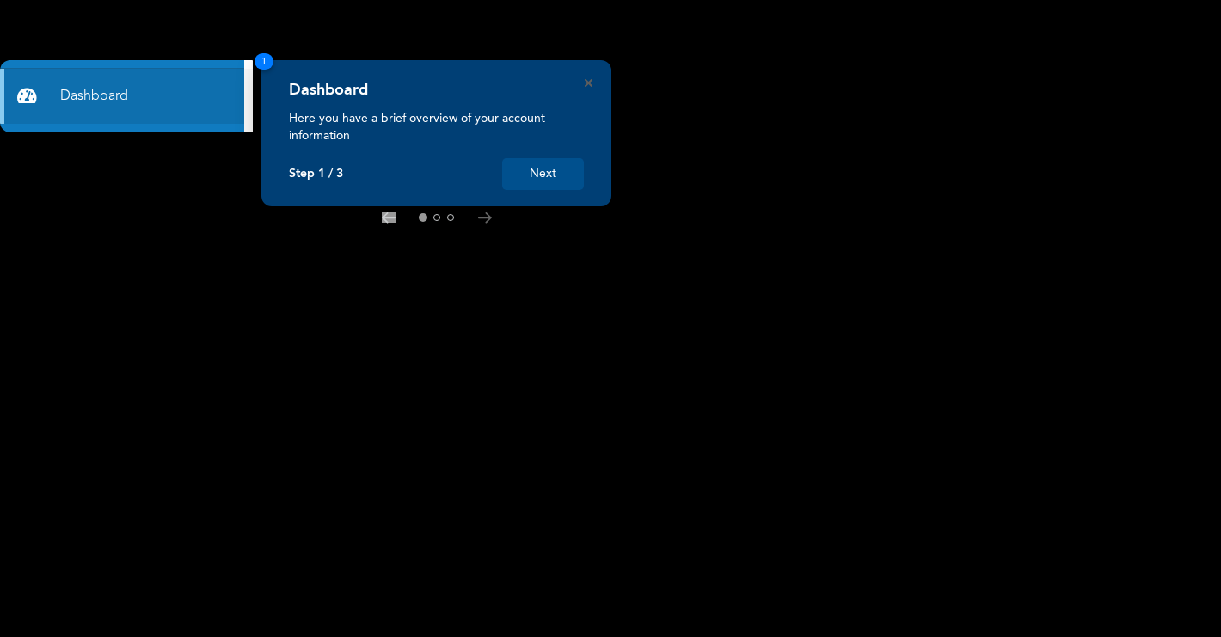
click at [531, 175] on button "Next" at bounding box center [543, 174] width 82 height 32
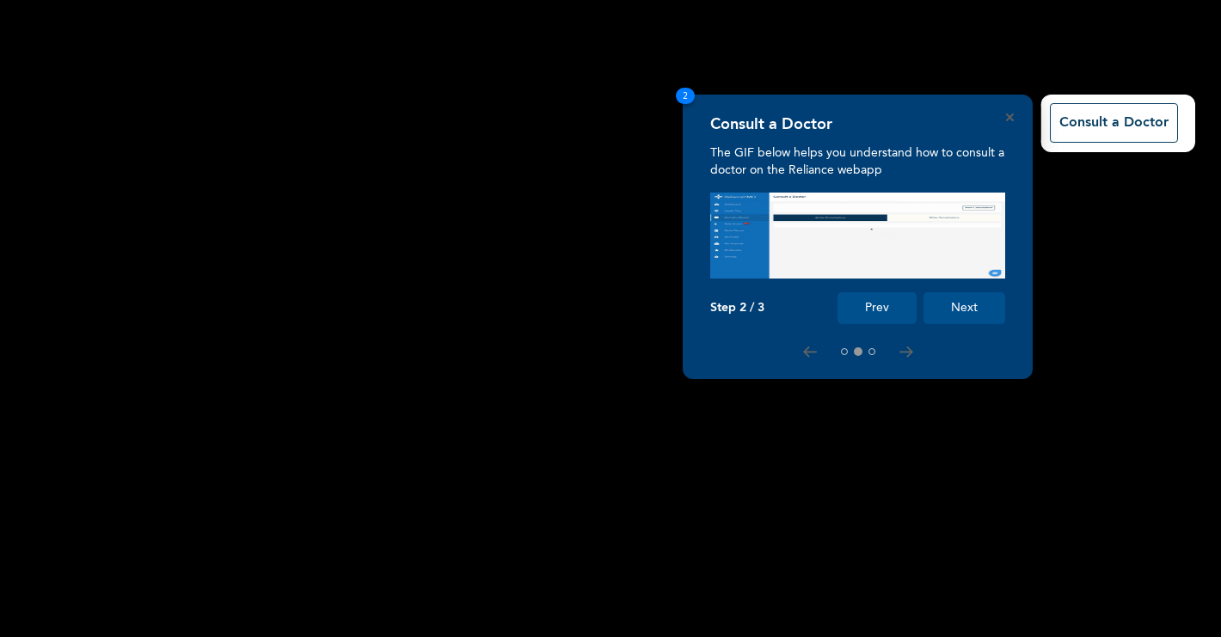
click at [958, 309] on button "Next" at bounding box center [965, 308] width 82 height 32
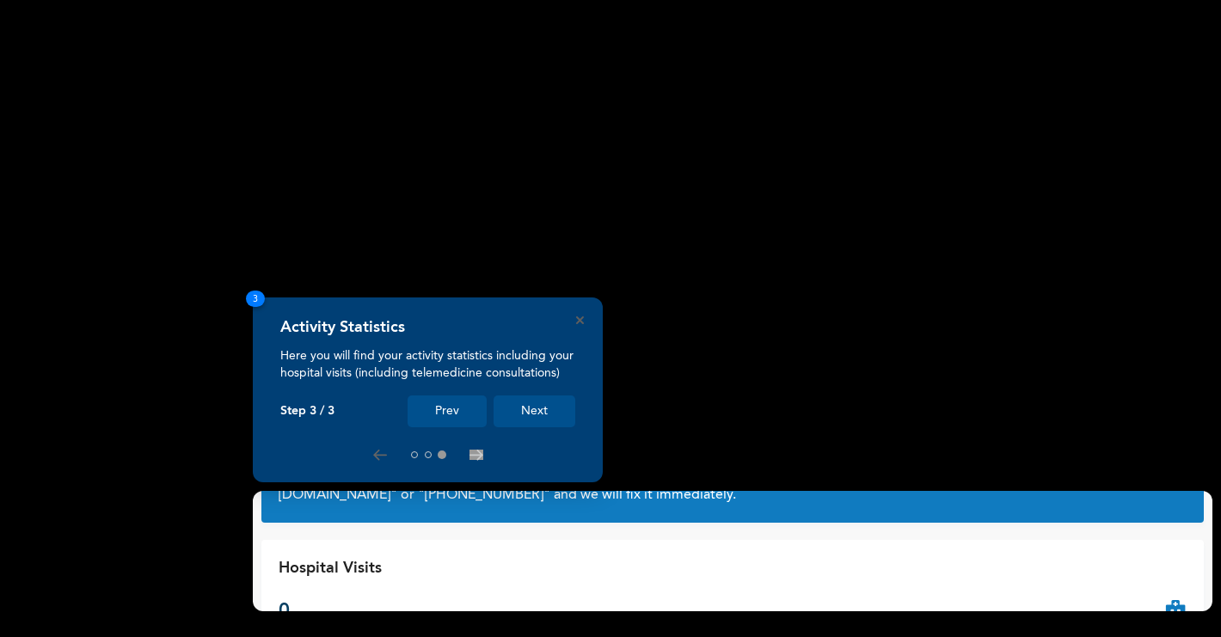
scroll to position [41, 0]
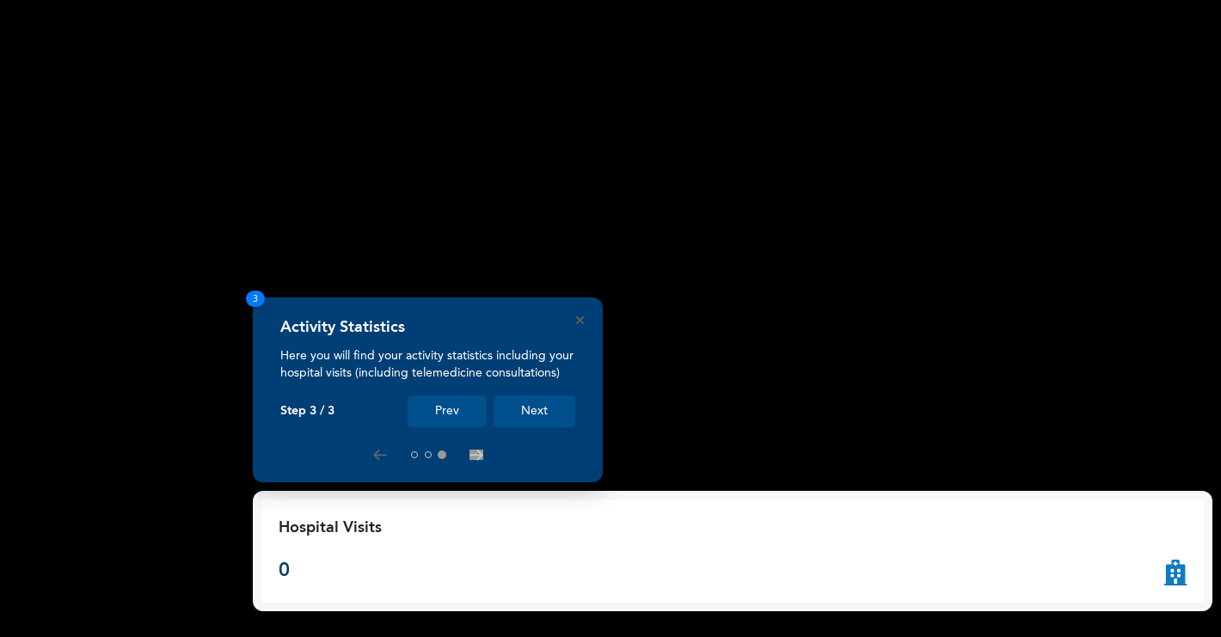
click at [529, 402] on button "Next" at bounding box center [535, 412] width 82 height 32
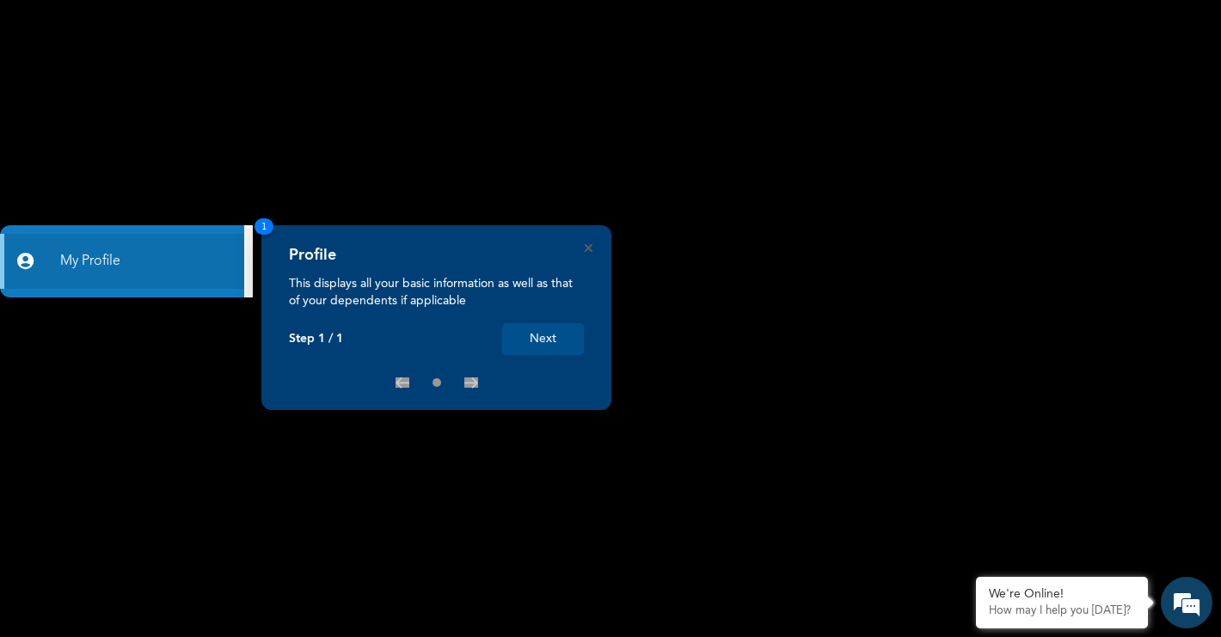
click at [543, 345] on button "Next" at bounding box center [543, 339] width 82 height 32
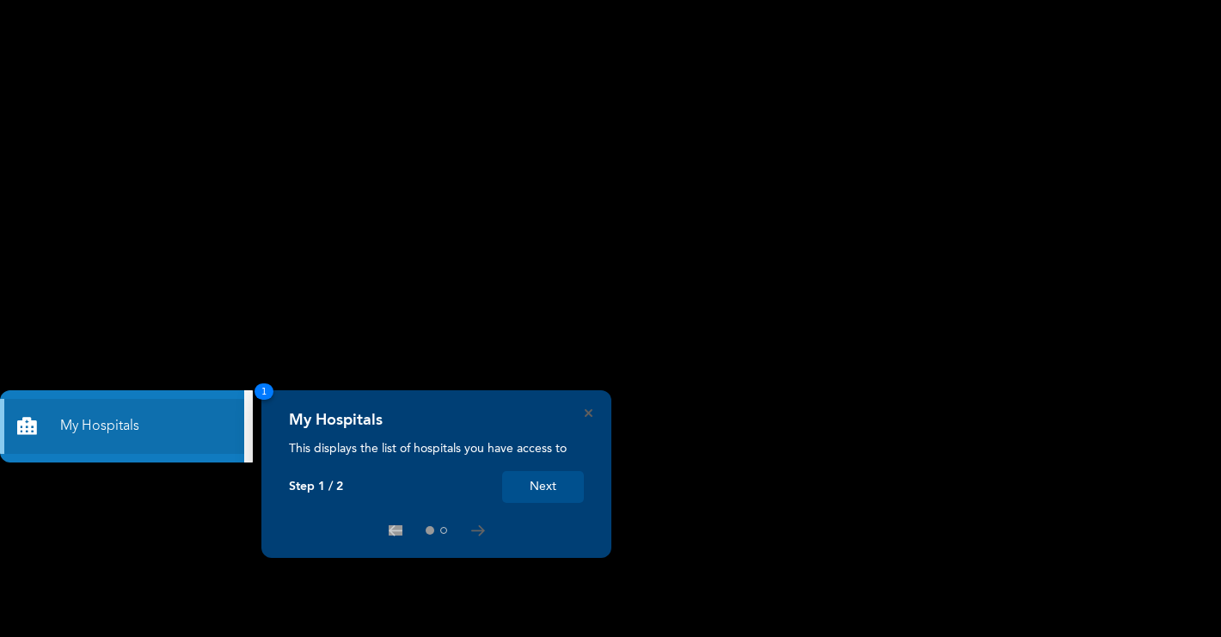
click at [541, 488] on button "Next" at bounding box center [543, 487] width 82 height 32
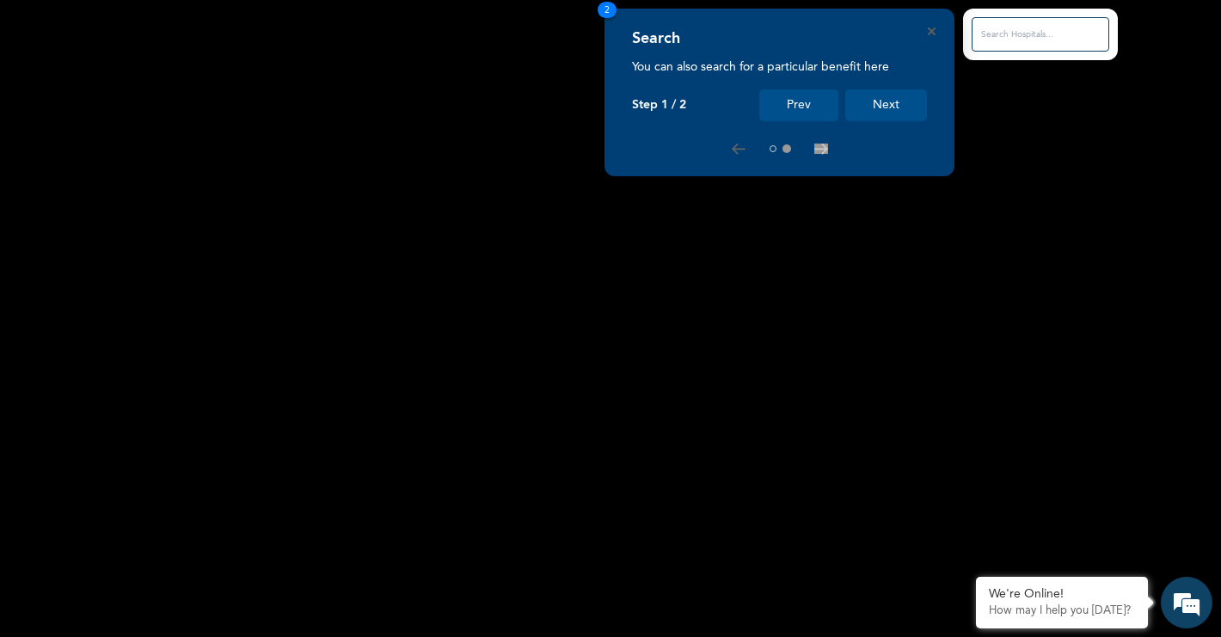
click at [878, 109] on button "Next" at bounding box center [886, 105] width 82 height 32
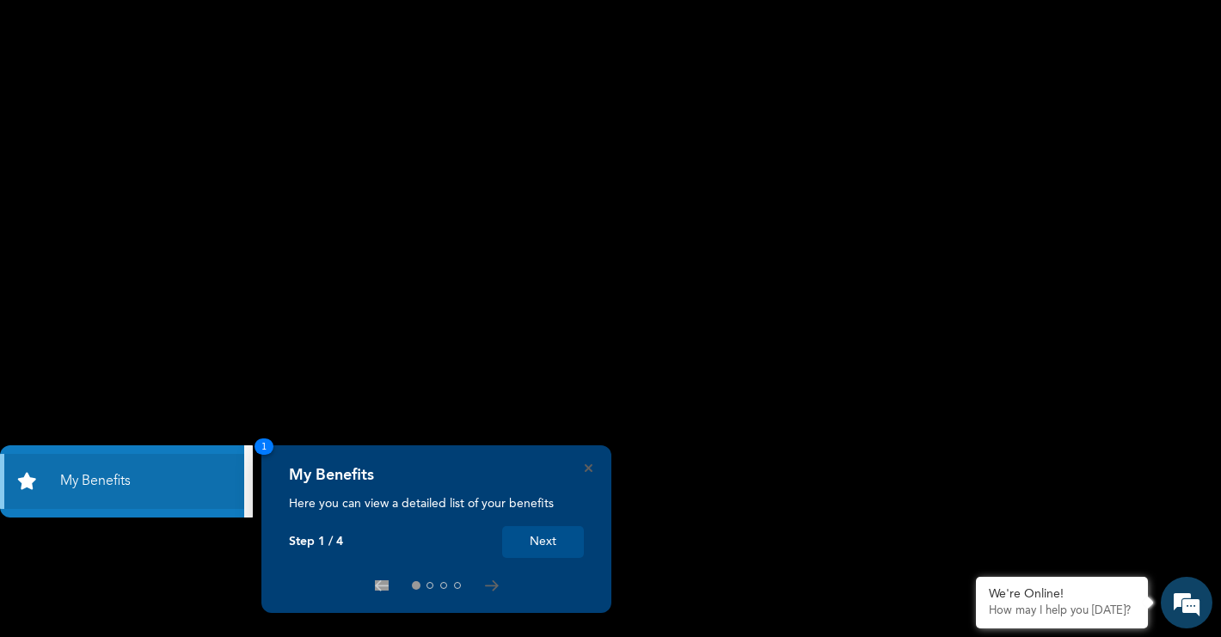
click at [536, 549] on button "Next" at bounding box center [543, 542] width 82 height 32
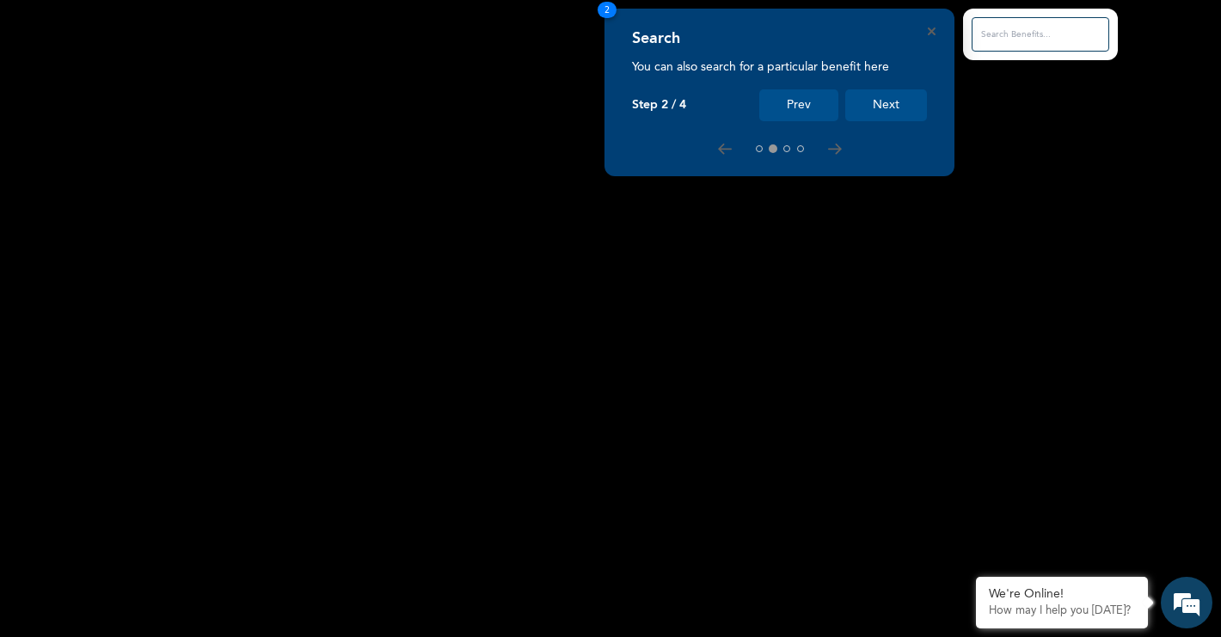
click at [881, 107] on button "Next" at bounding box center [886, 105] width 82 height 32
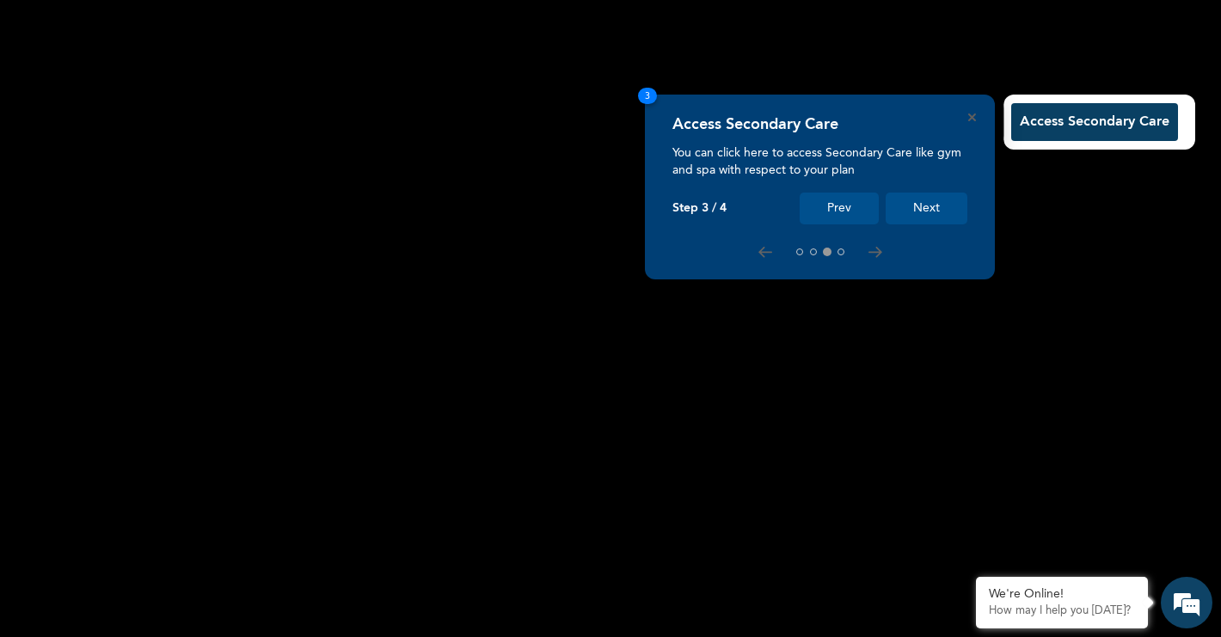
click at [927, 206] on button "Next" at bounding box center [927, 209] width 82 height 32
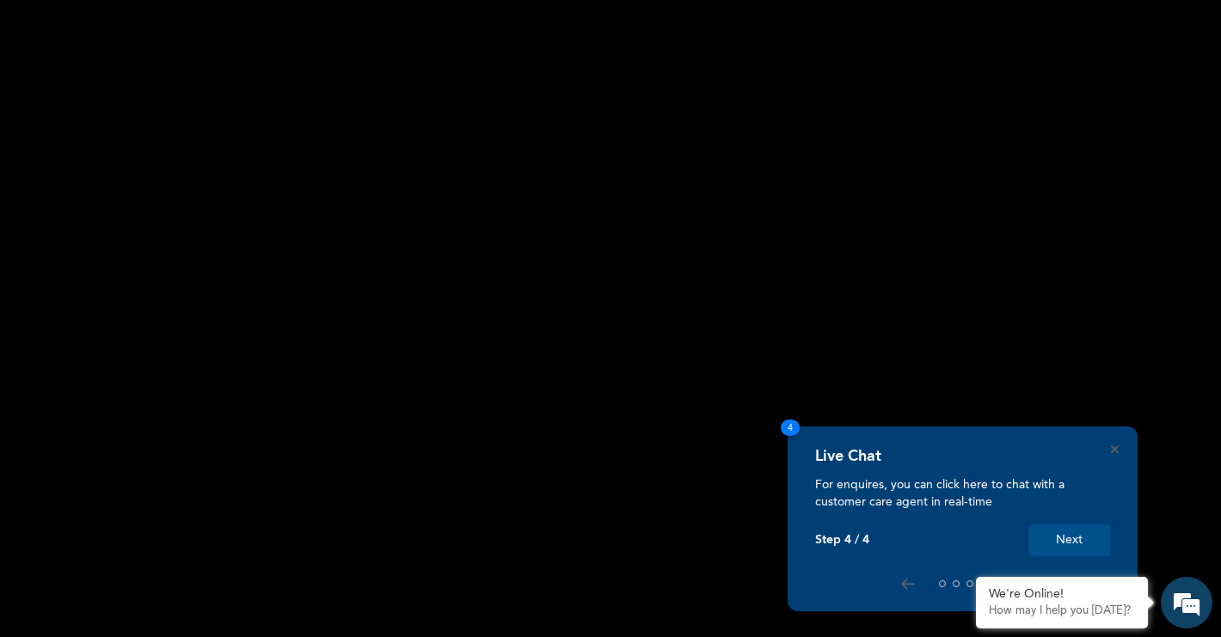
click at [1053, 537] on button "Next" at bounding box center [1069, 541] width 82 height 32
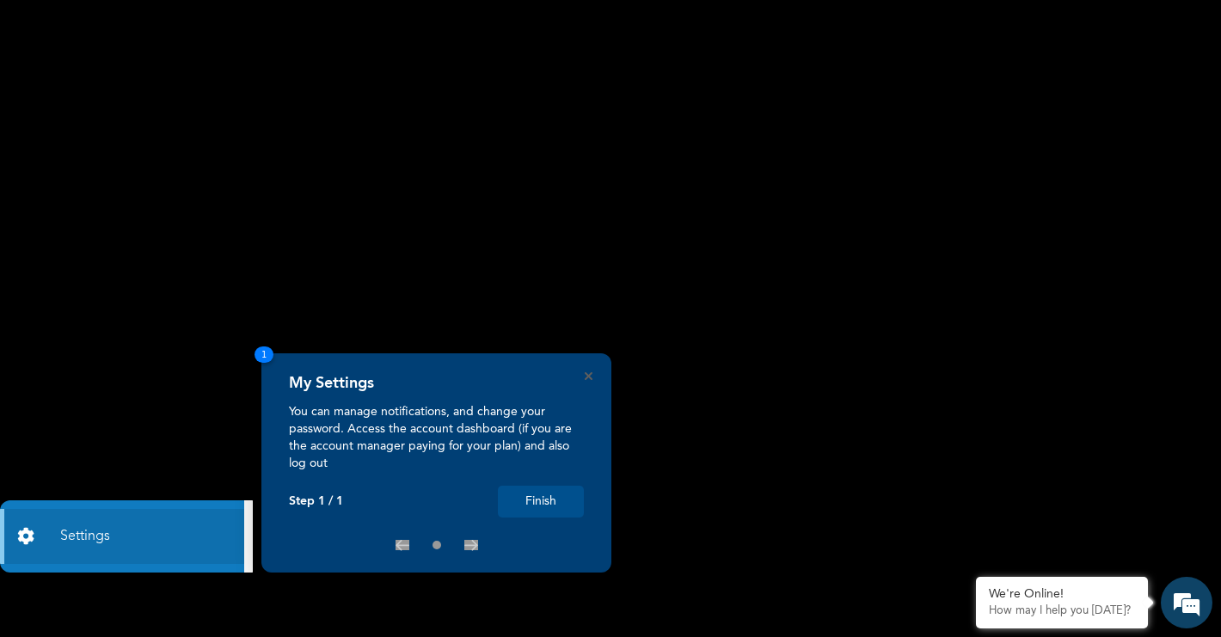
click at [531, 496] on button "Finish" at bounding box center [541, 502] width 86 height 32
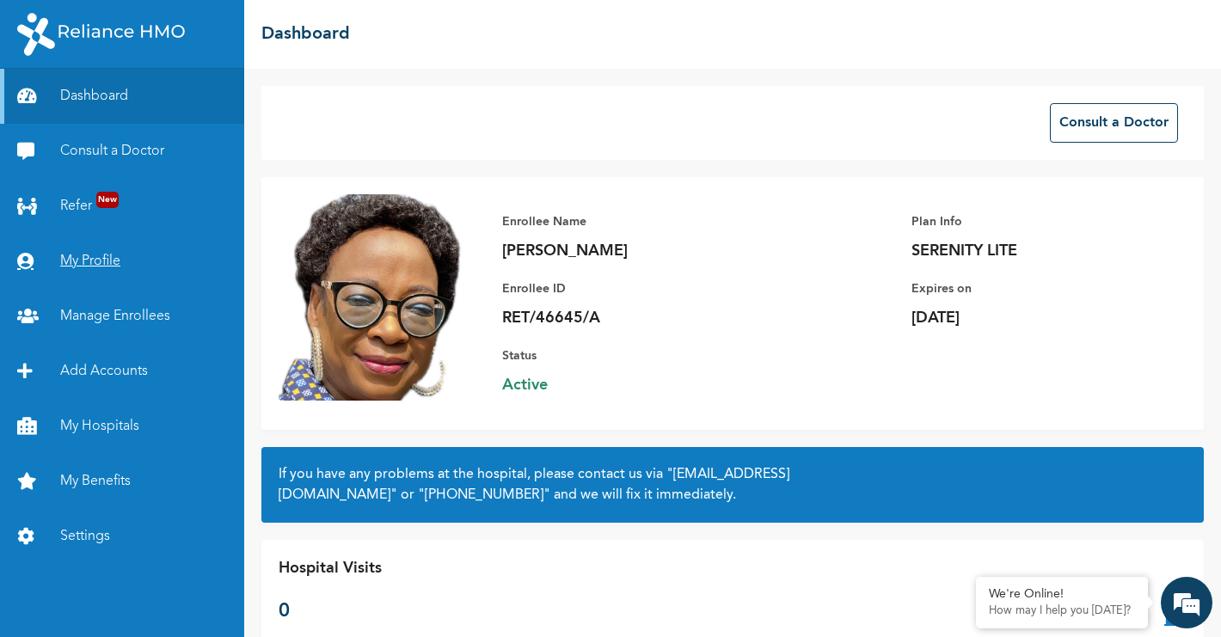
click at [102, 267] on link "My Profile" at bounding box center [122, 261] width 244 height 55
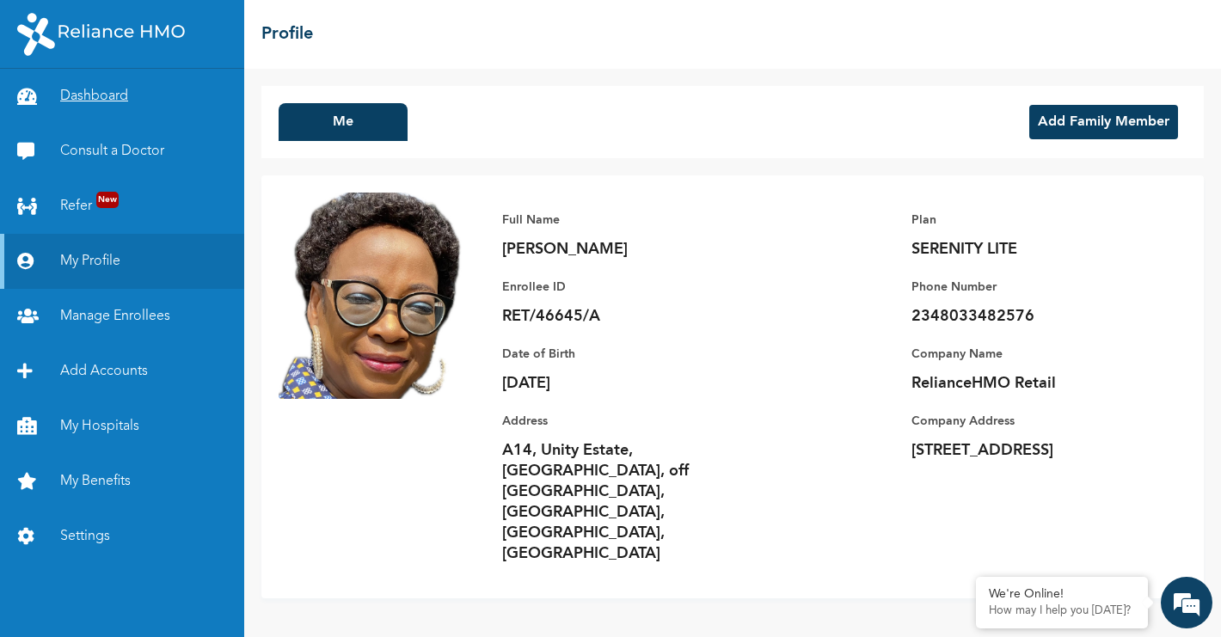
click at [111, 97] on link "Dashboard" at bounding box center [122, 96] width 244 height 55
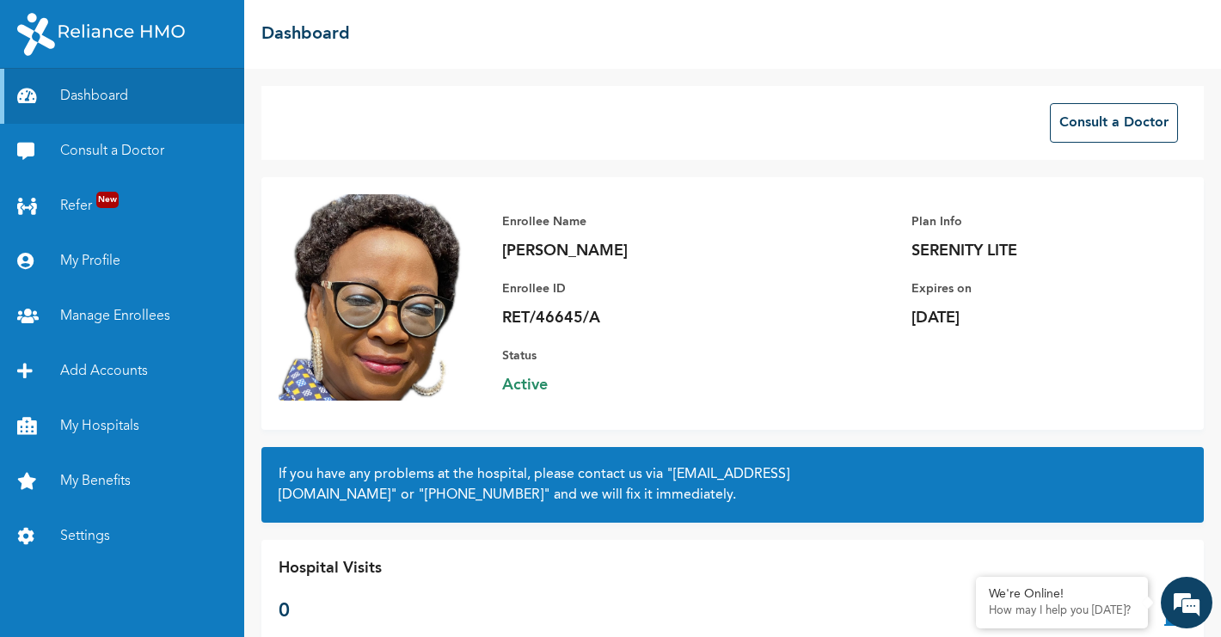
scroll to position [41, 0]
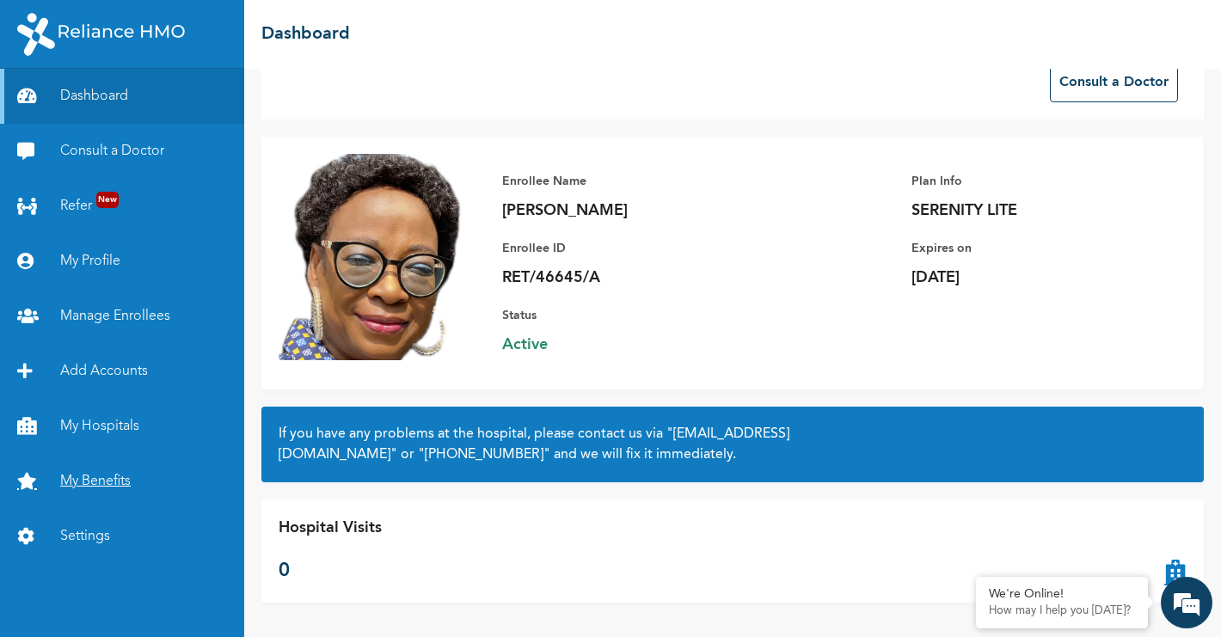
click at [114, 480] on link "My Benefits" at bounding box center [122, 481] width 244 height 55
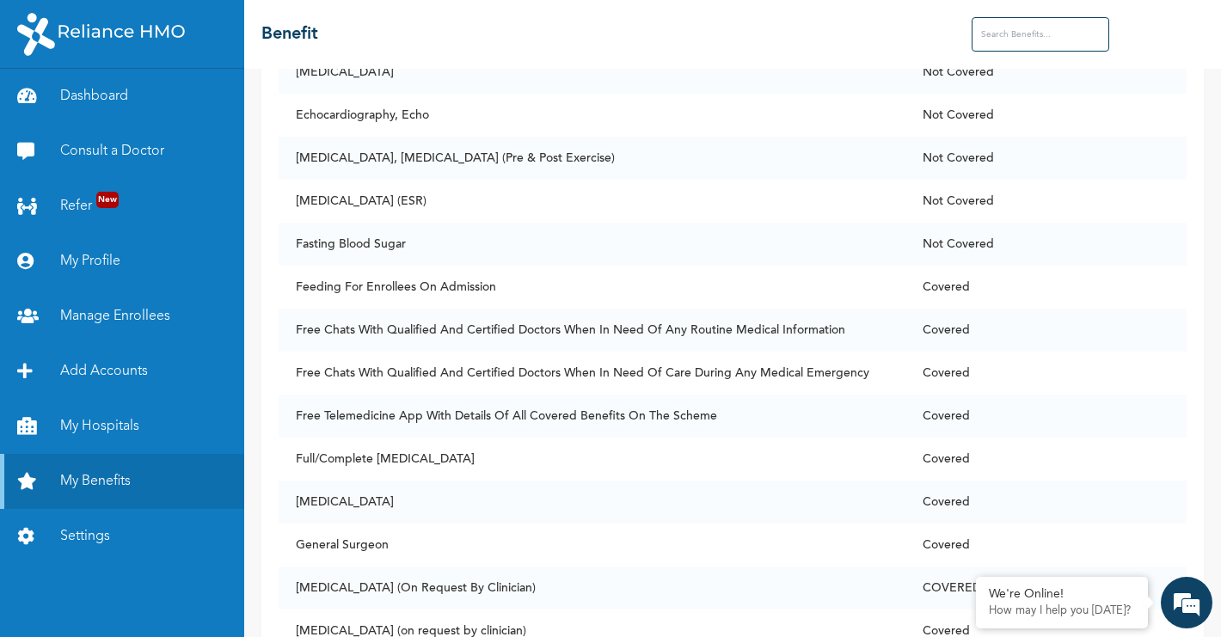
scroll to position [1416, 0]
click at [1015, 42] on input "text" at bounding box center [1041, 34] width 138 height 34
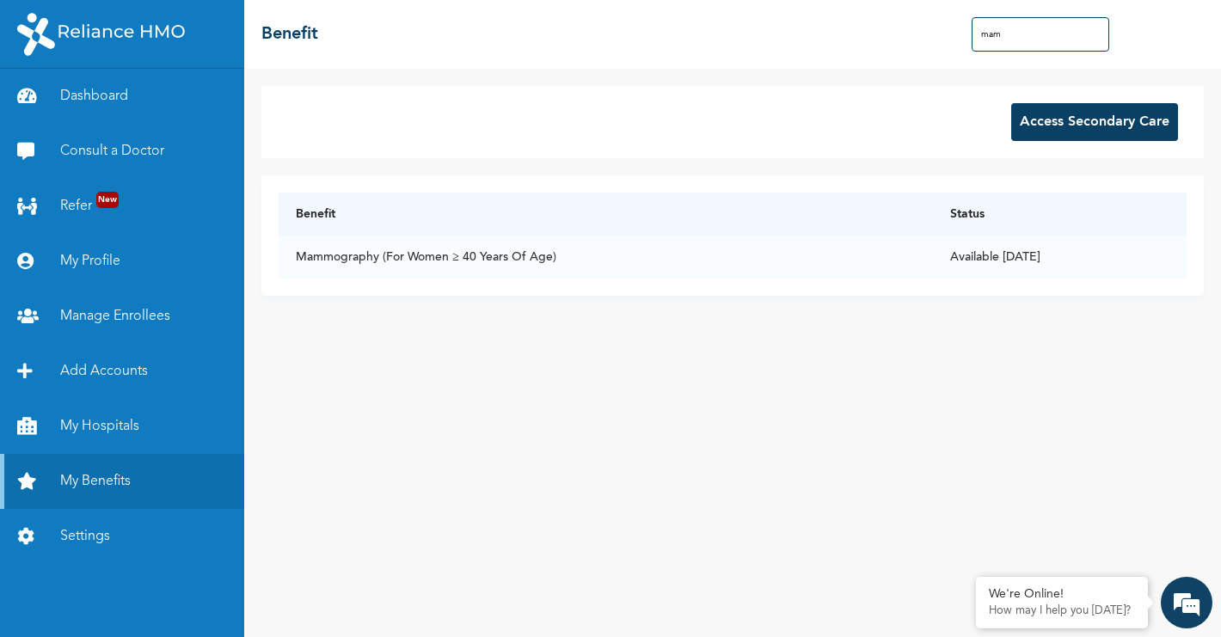
scroll to position [0, 0]
type input "mam"
click at [933, 261] on td "Available [DATE]" at bounding box center [1060, 257] width 254 height 43
click at [102, 95] on link "Dashboard" at bounding box center [122, 96] width 244 height 55
